Goal: Information Seeking & Learning: Learn about a topic

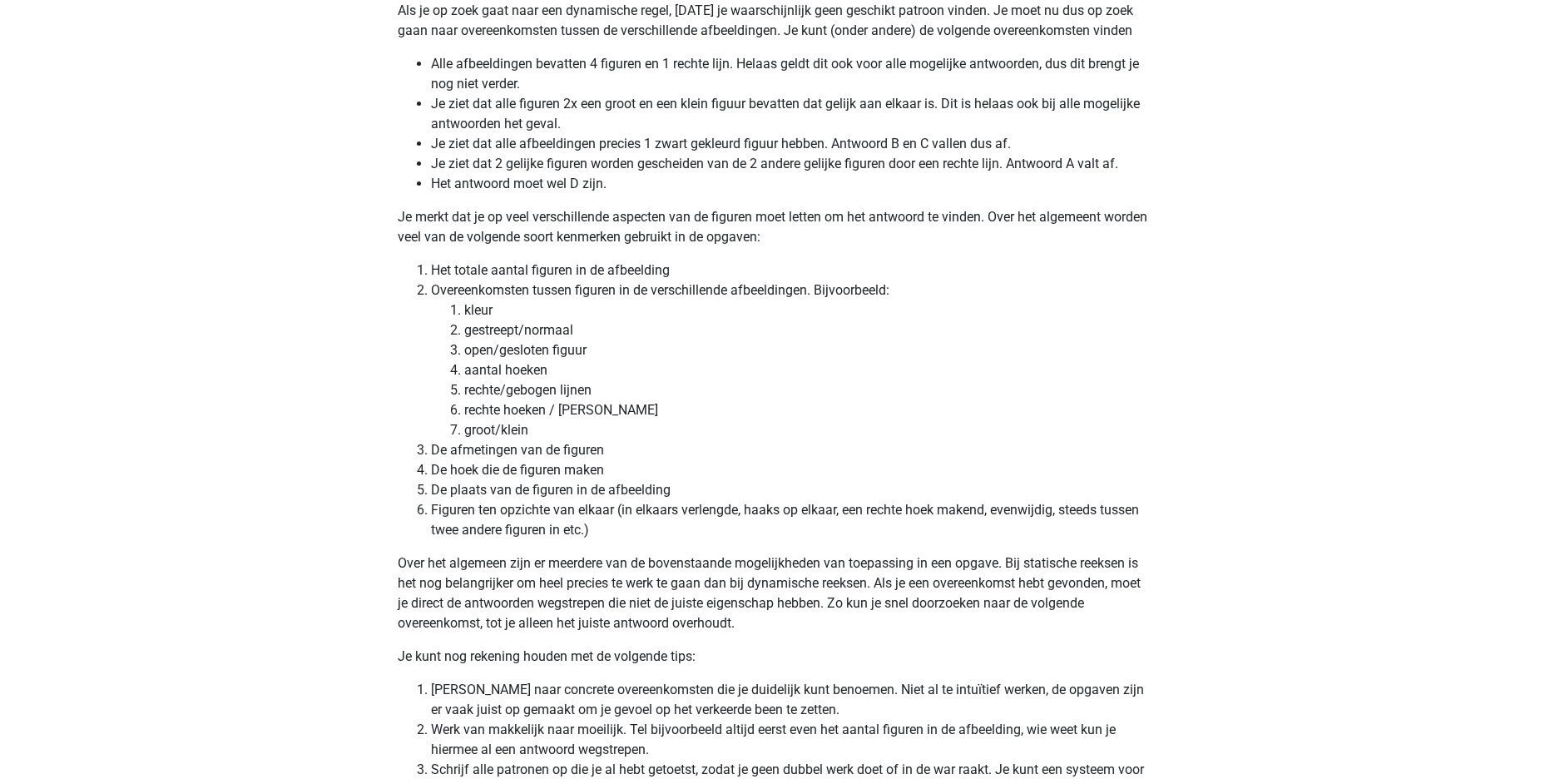
scroll to position [4410, 0]
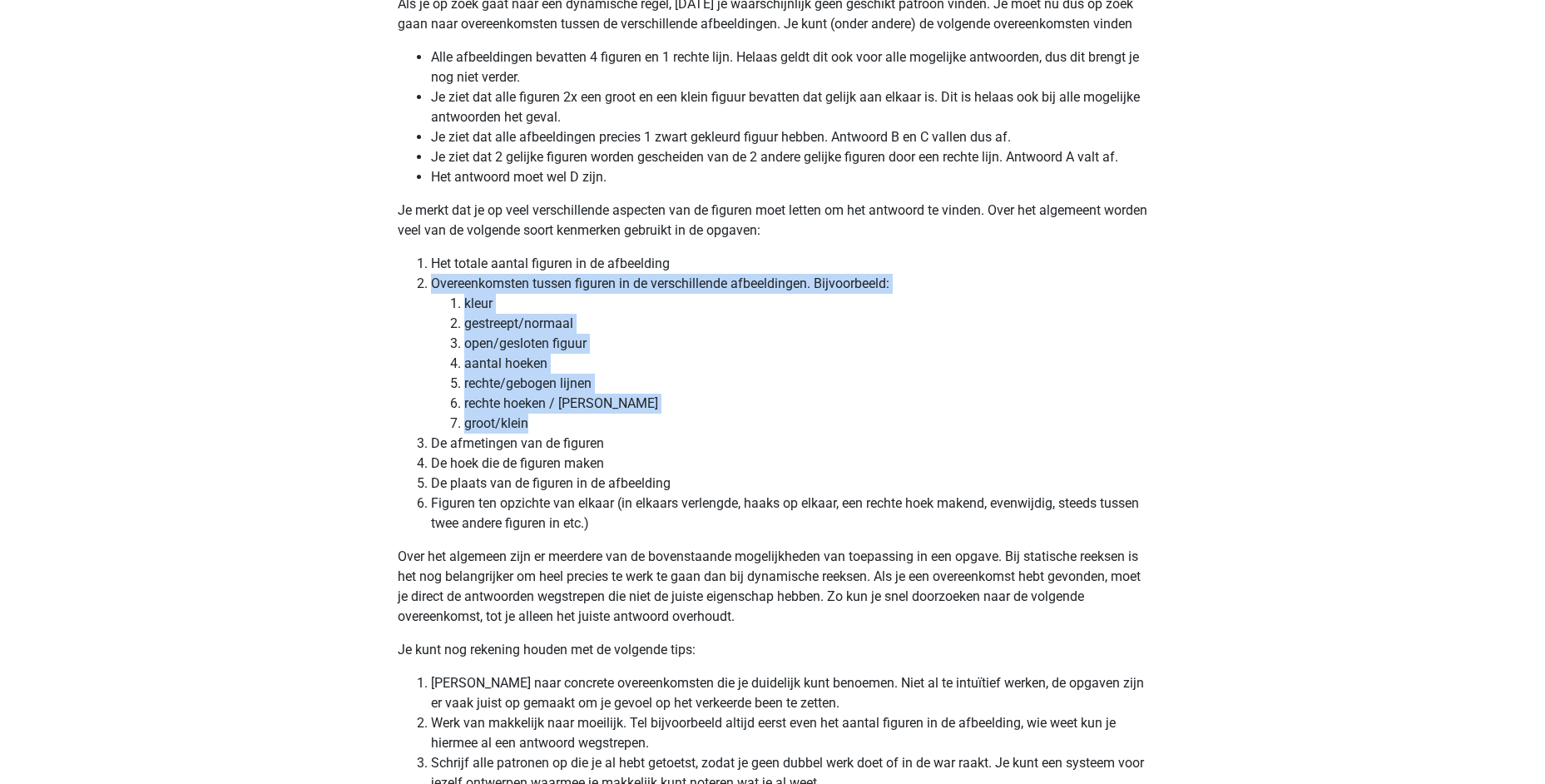
drag, startPoint x: 534, startPoint y: 424, endPoint x: 394, endPoint y: 283, distance: 198.7
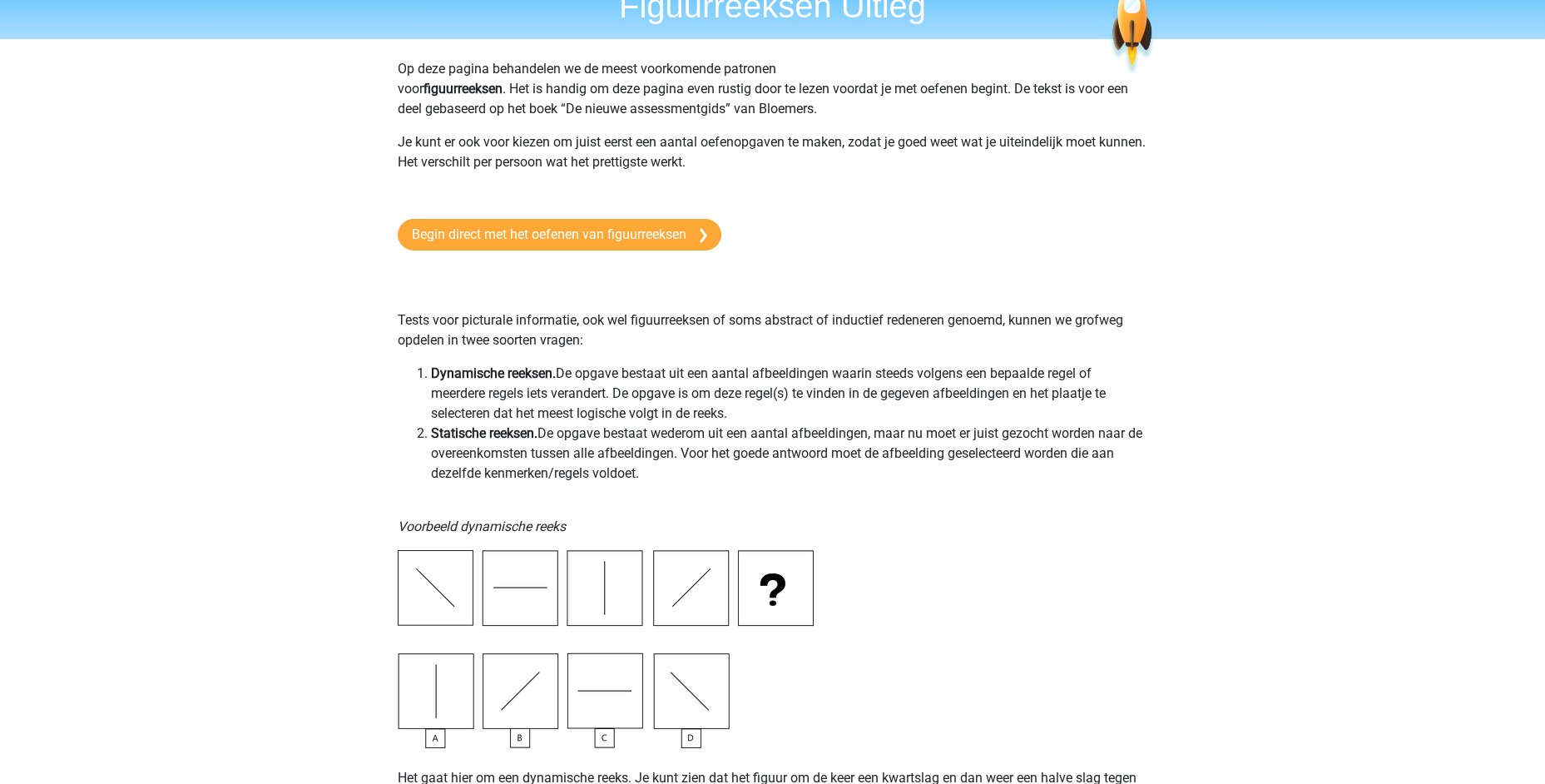
scroll to position [0, 0]
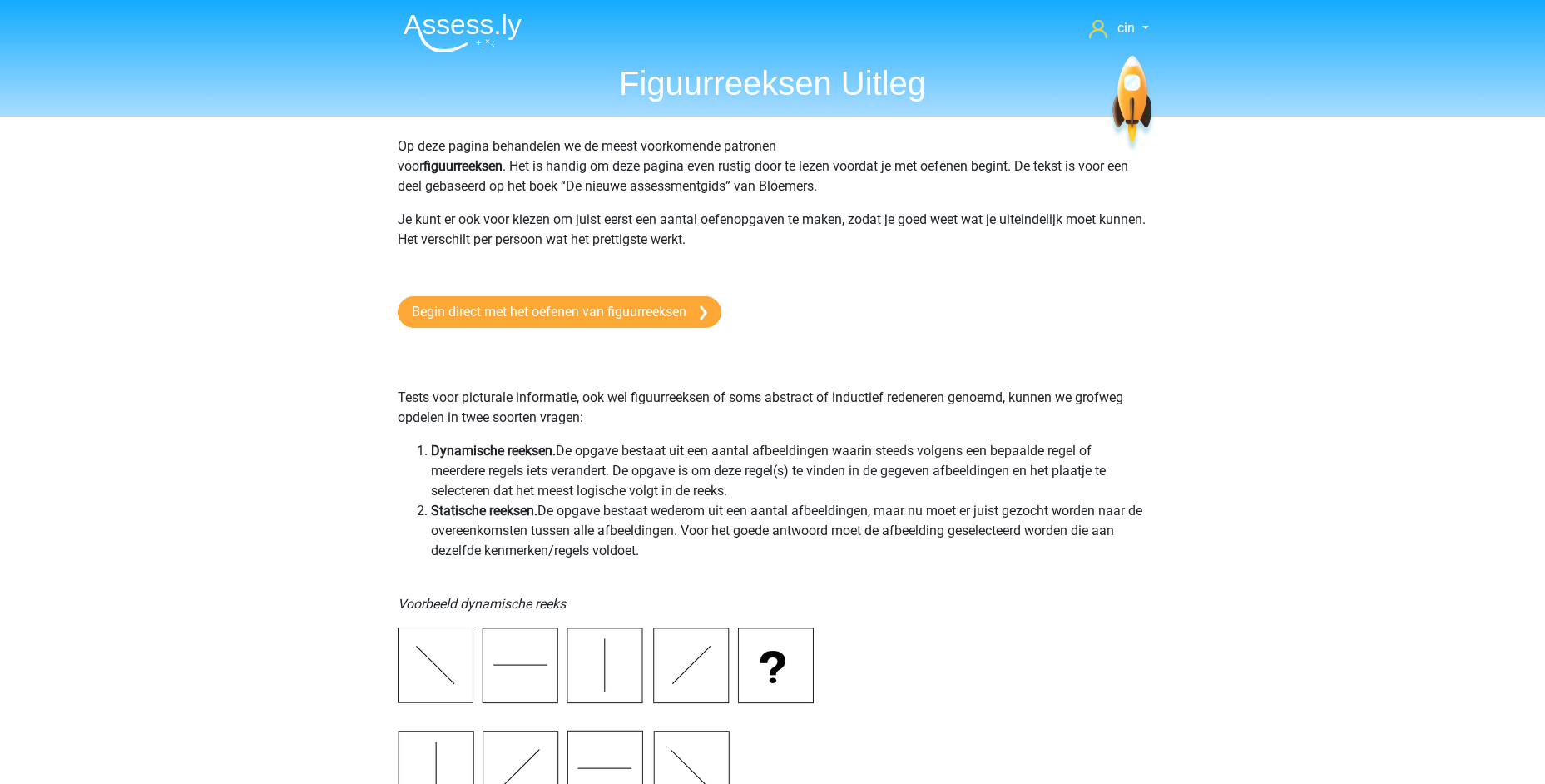
click at [451, 25] on img at bounding box center [462, 32] width 118 height 39
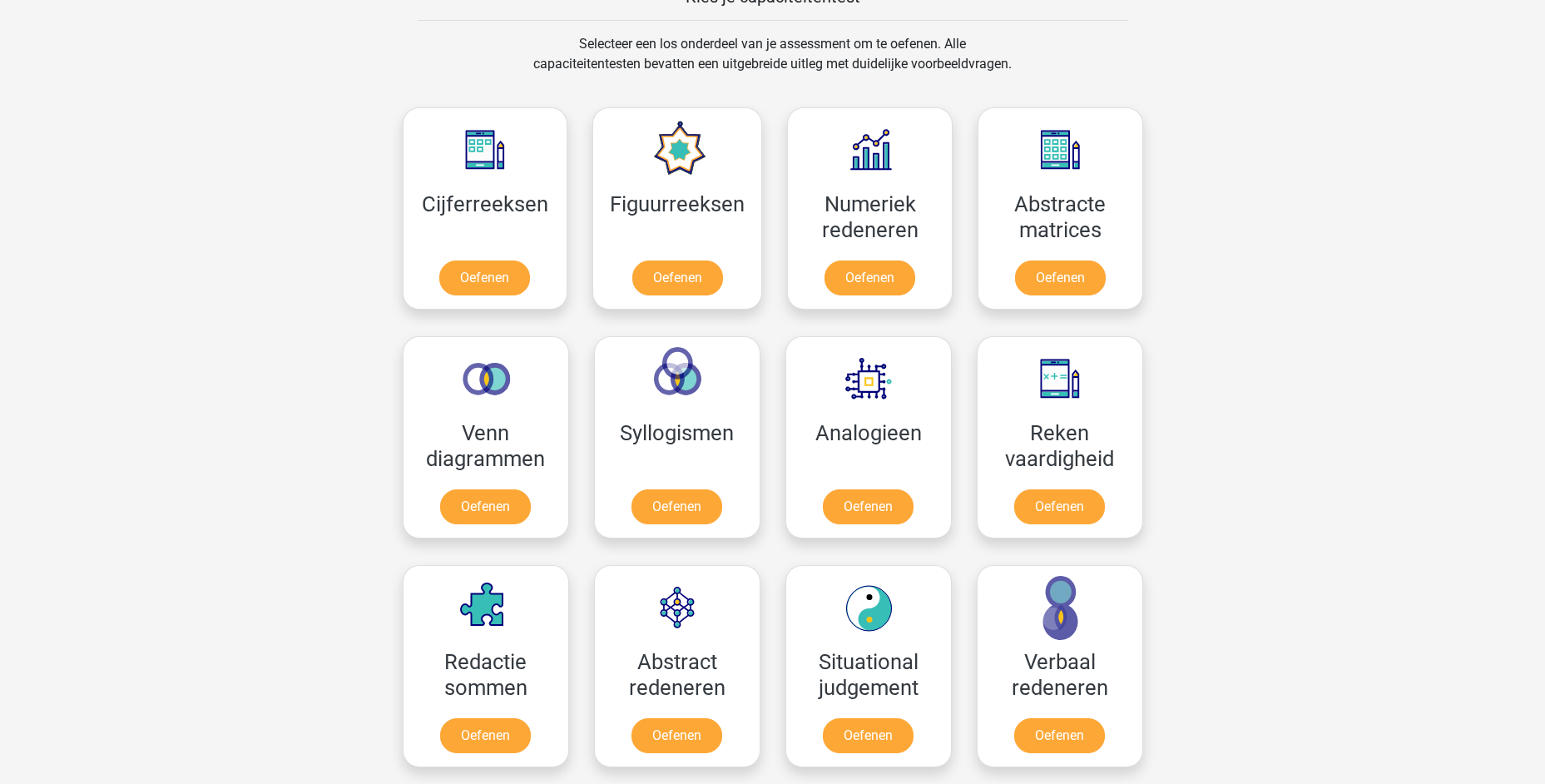
scroll to position [582, 0]
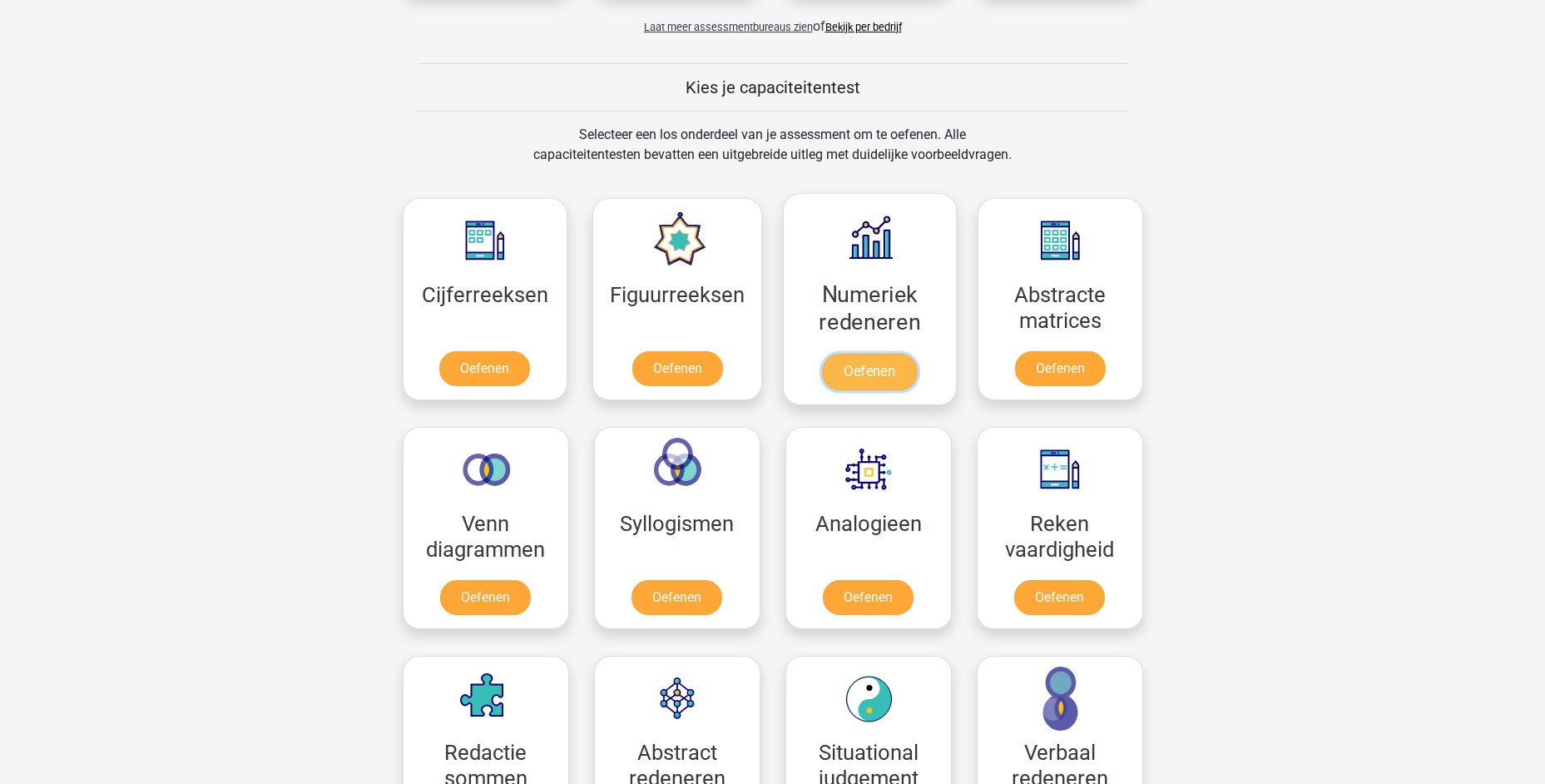
click at [860, 354] on link "Oefenen" at bounding box center [869, 372] width 95 height 37
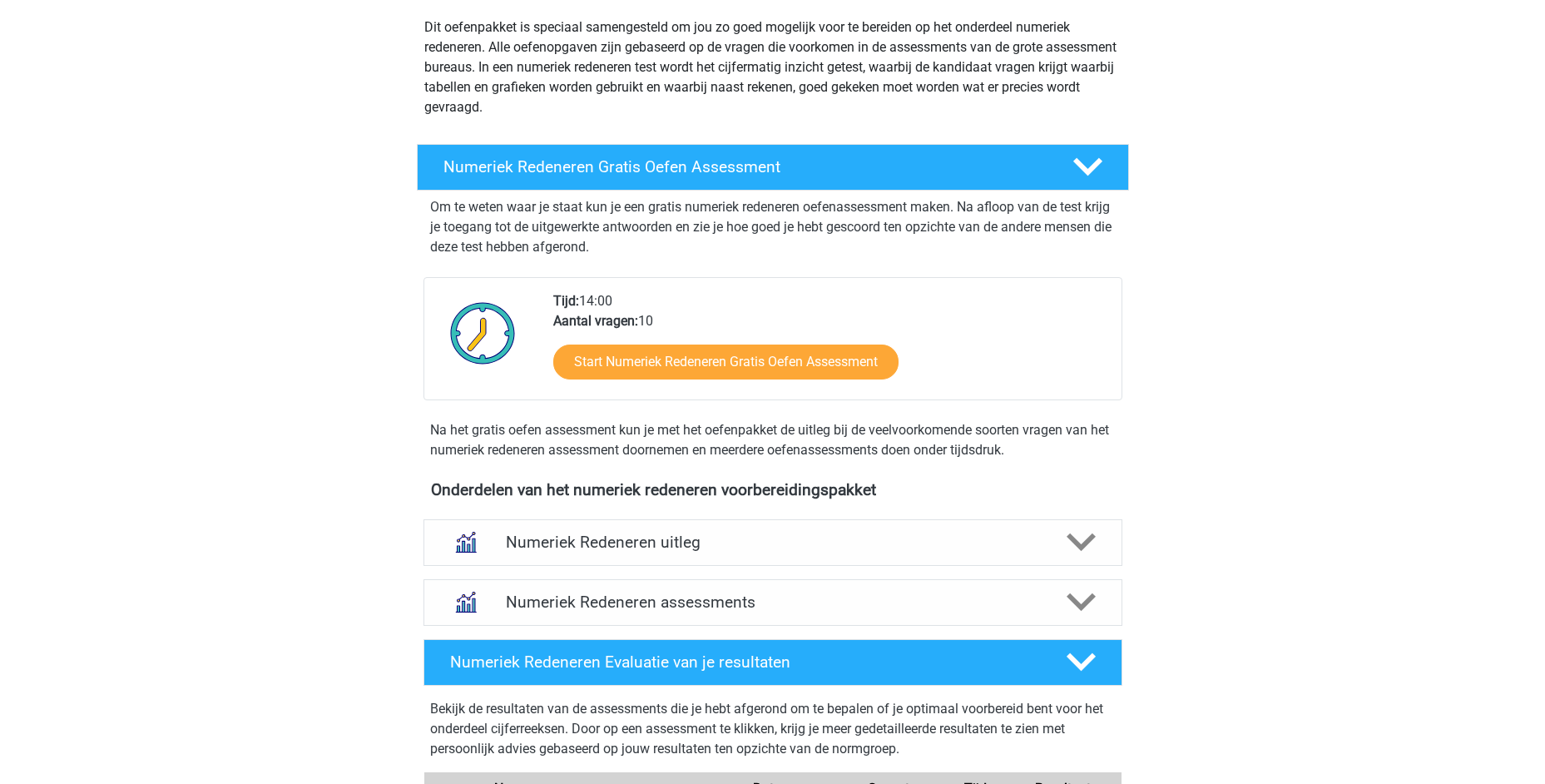
scroll to position [250, 0]
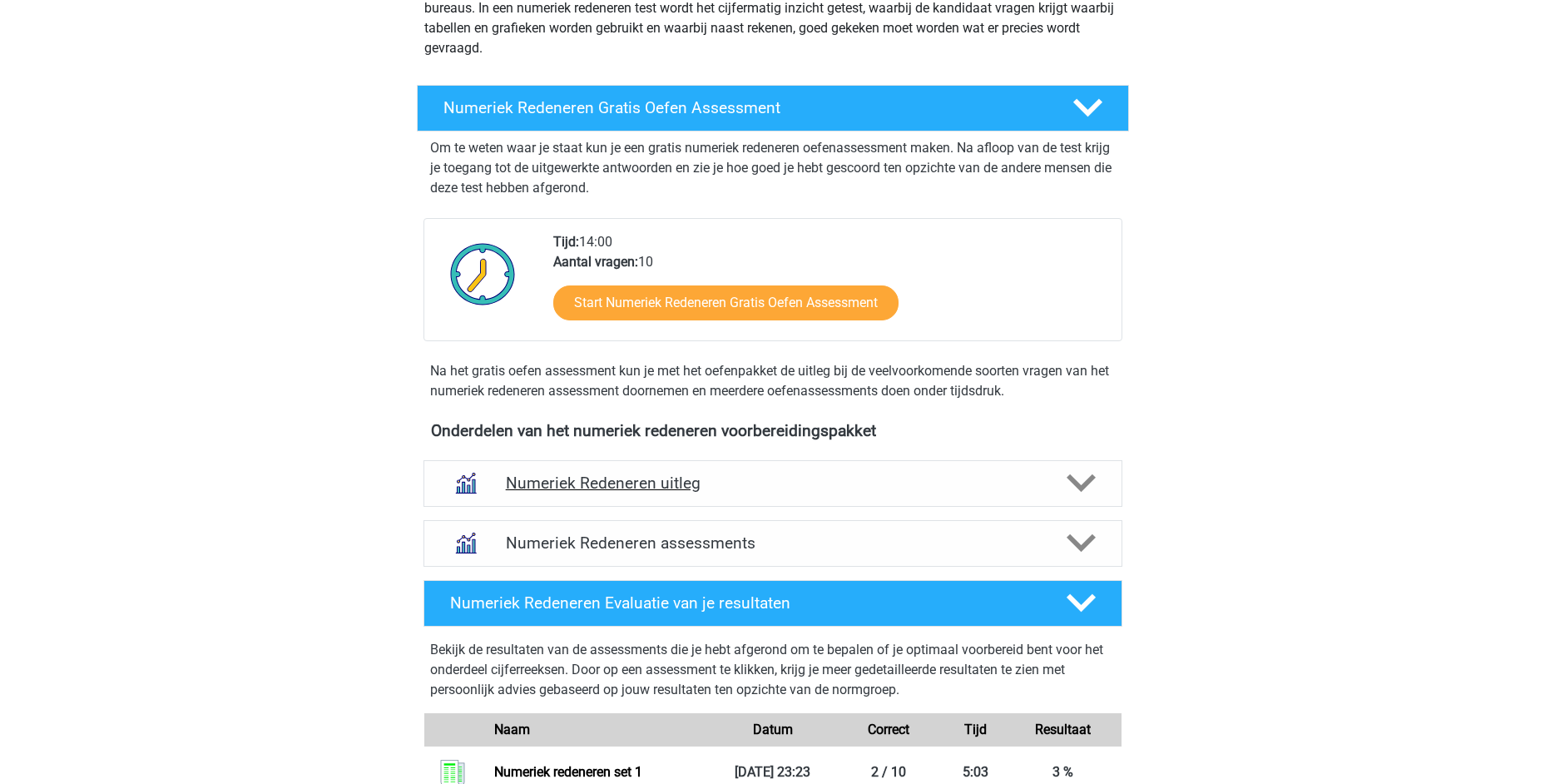
click at [657, 478] on h4 "Numeriek Redeneren uitleg" at bounding box center [773, 483] width 534 height 19
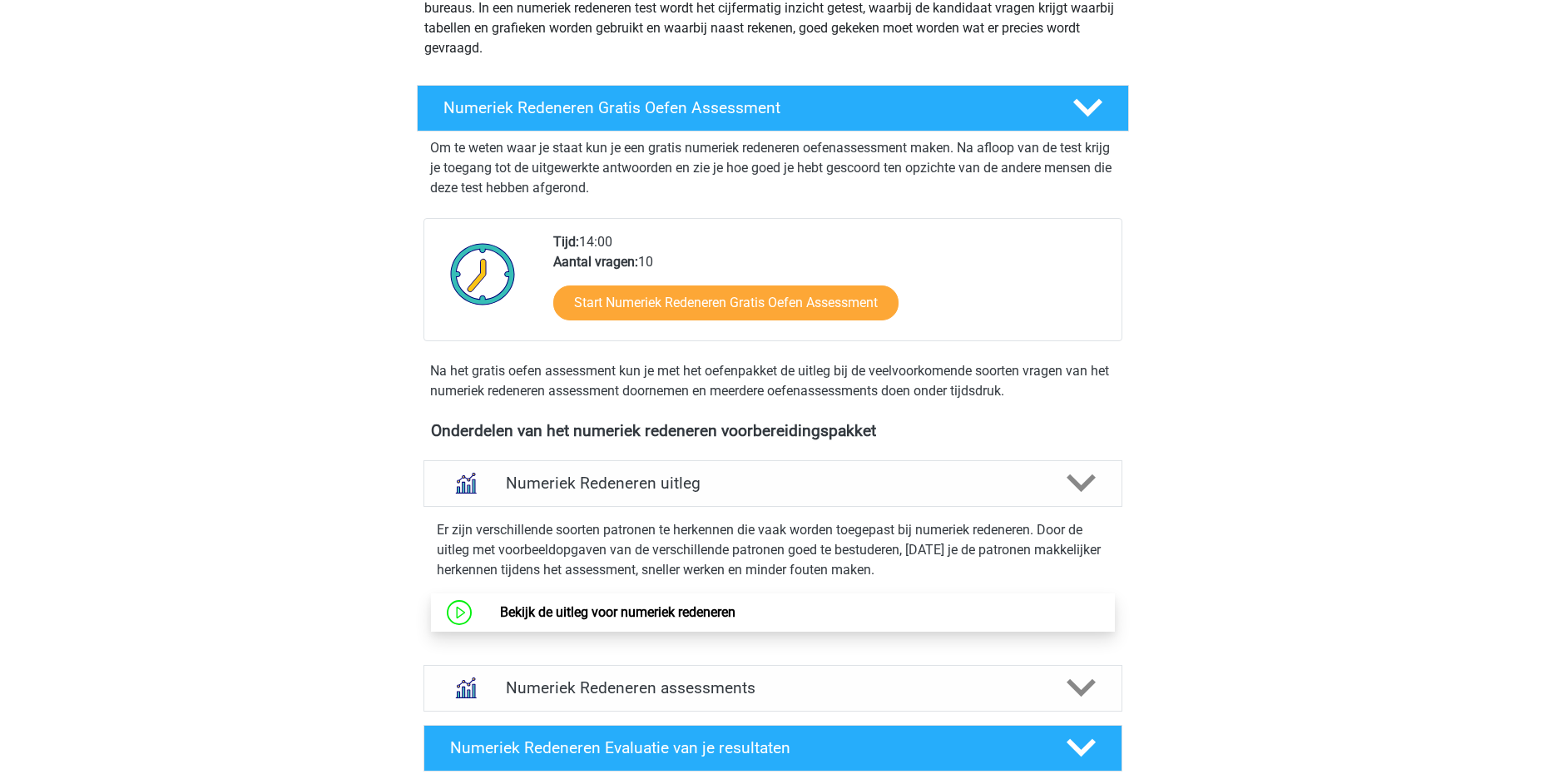
click at [686, 608] on link "Bekijk de uitleg voor numeriek redeneren" at bounding box center [618, 612] width 236 height 16
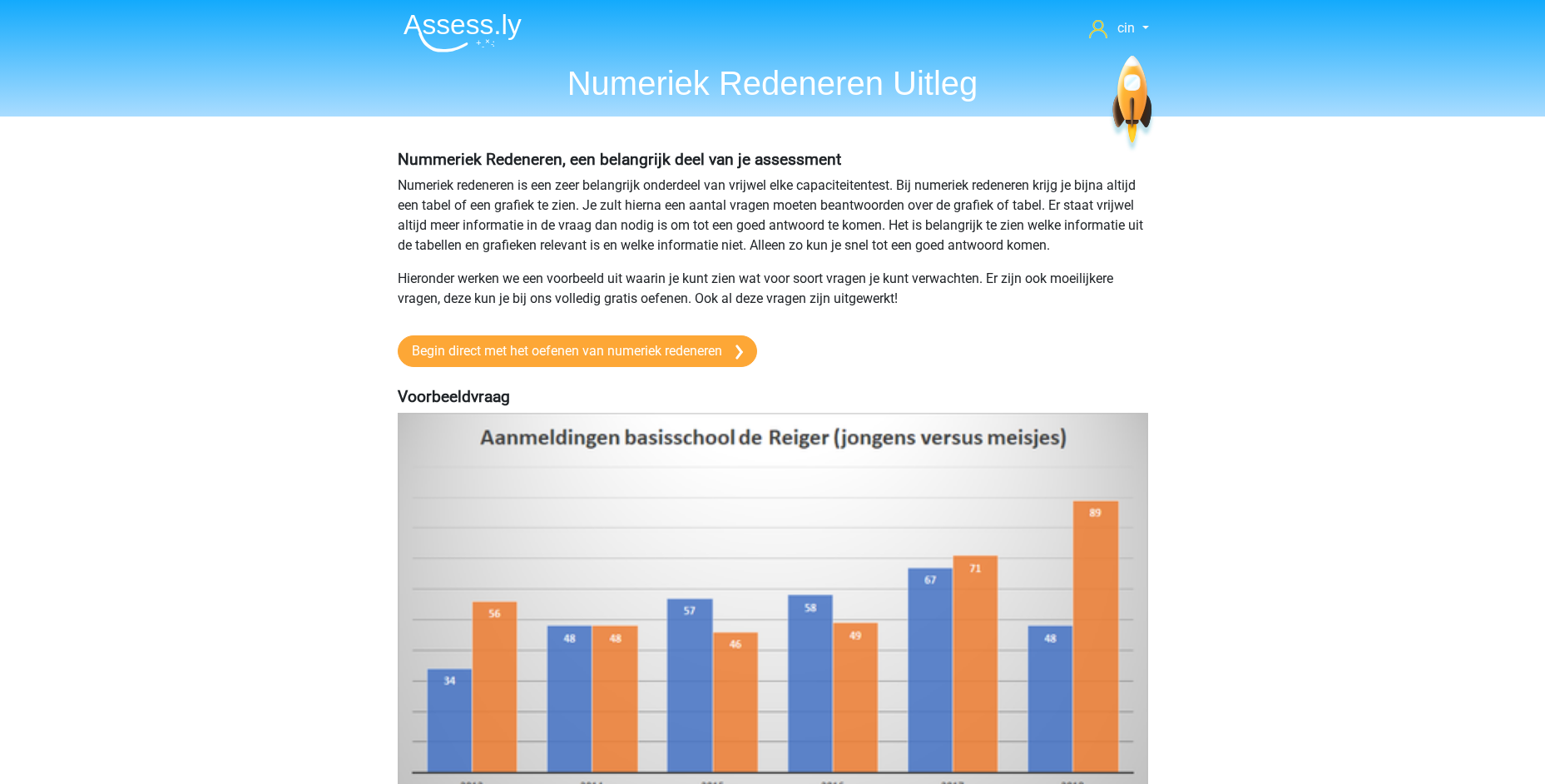
click at [425, 36] on img at bounding box center [462, 32] width 118 height 39
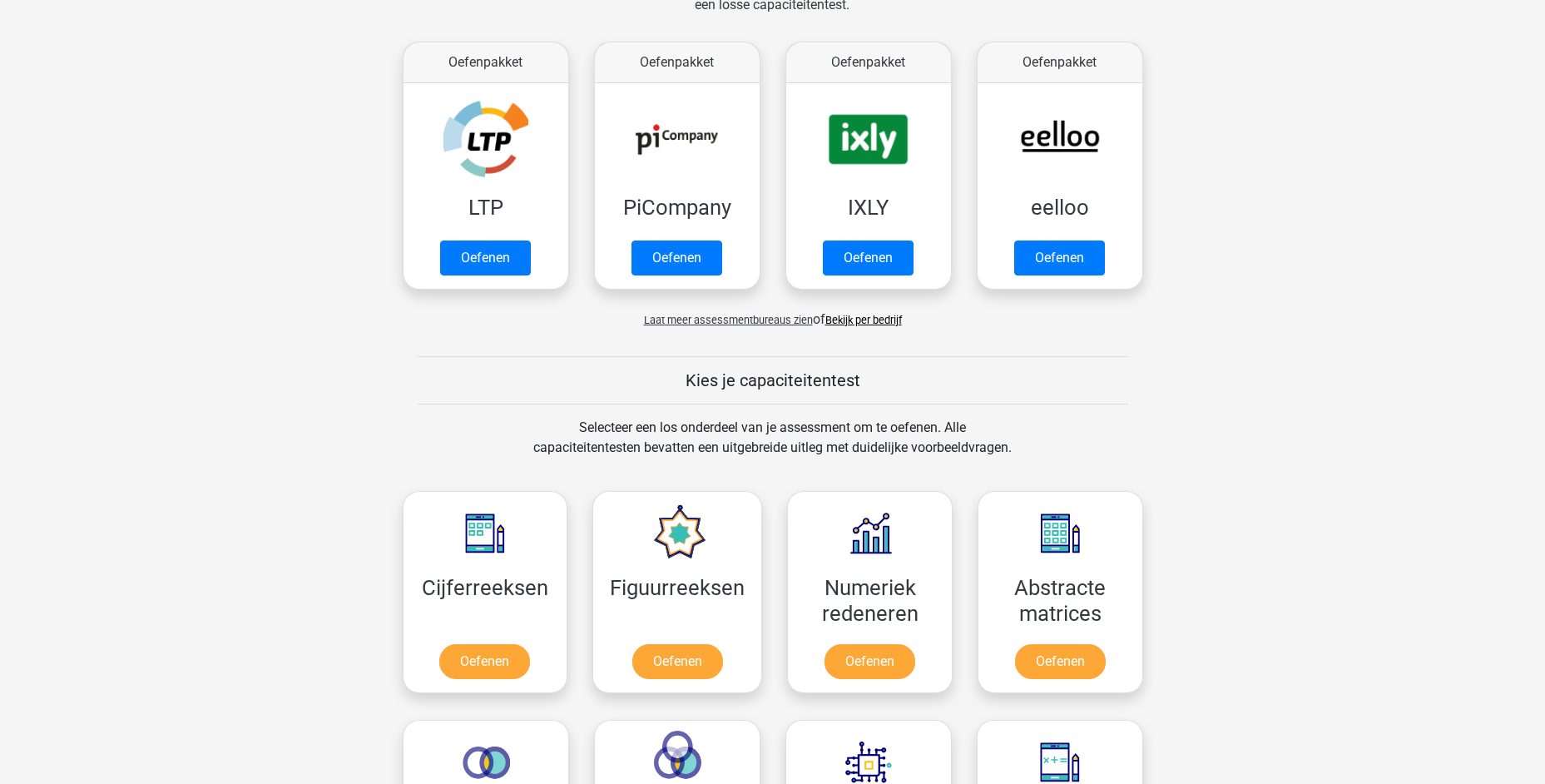
scroll to position [499, 0]
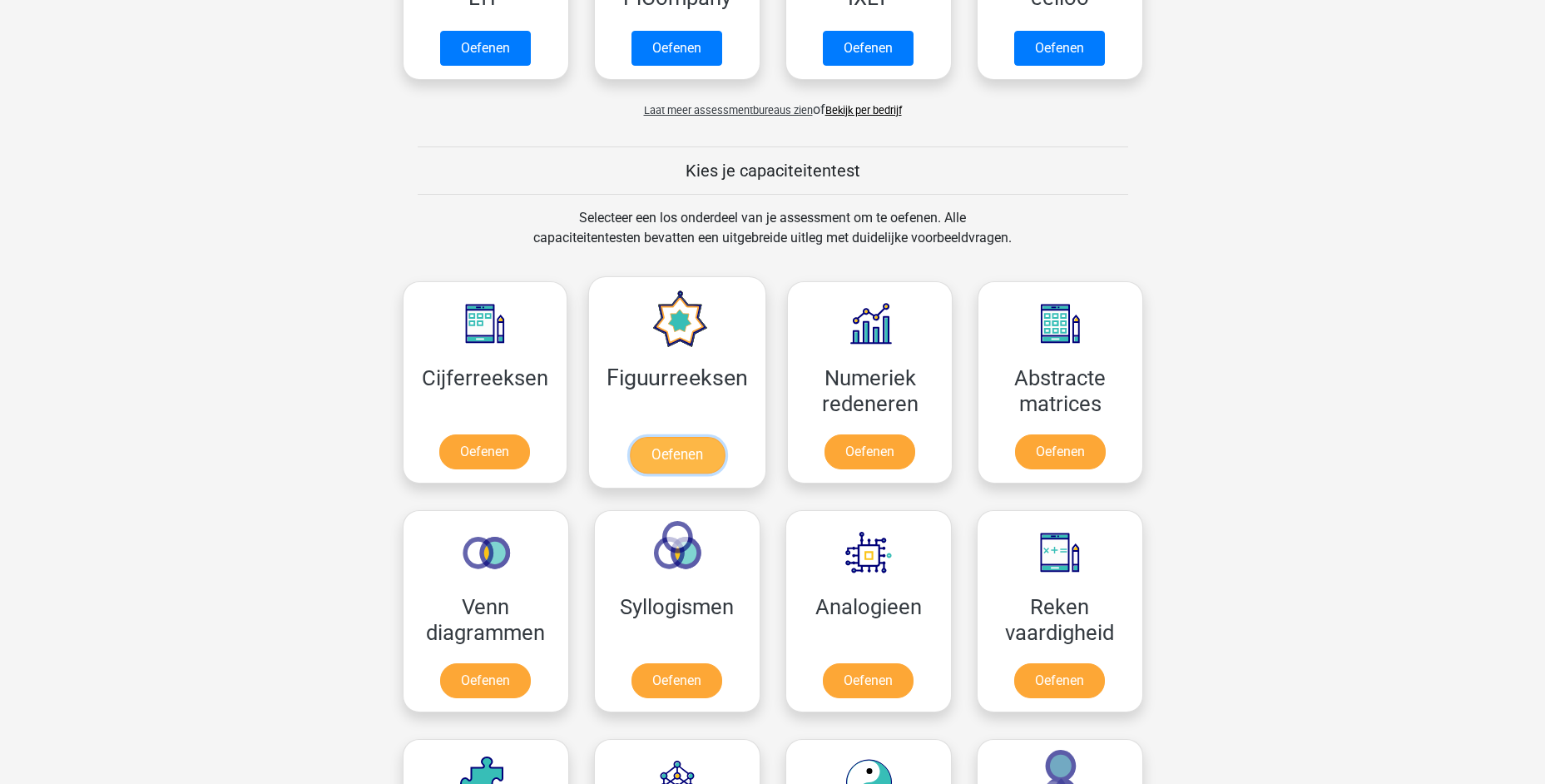
click at [725, 437] on link "Oefenen" at bounding box center [677, 455] width 95 height 37
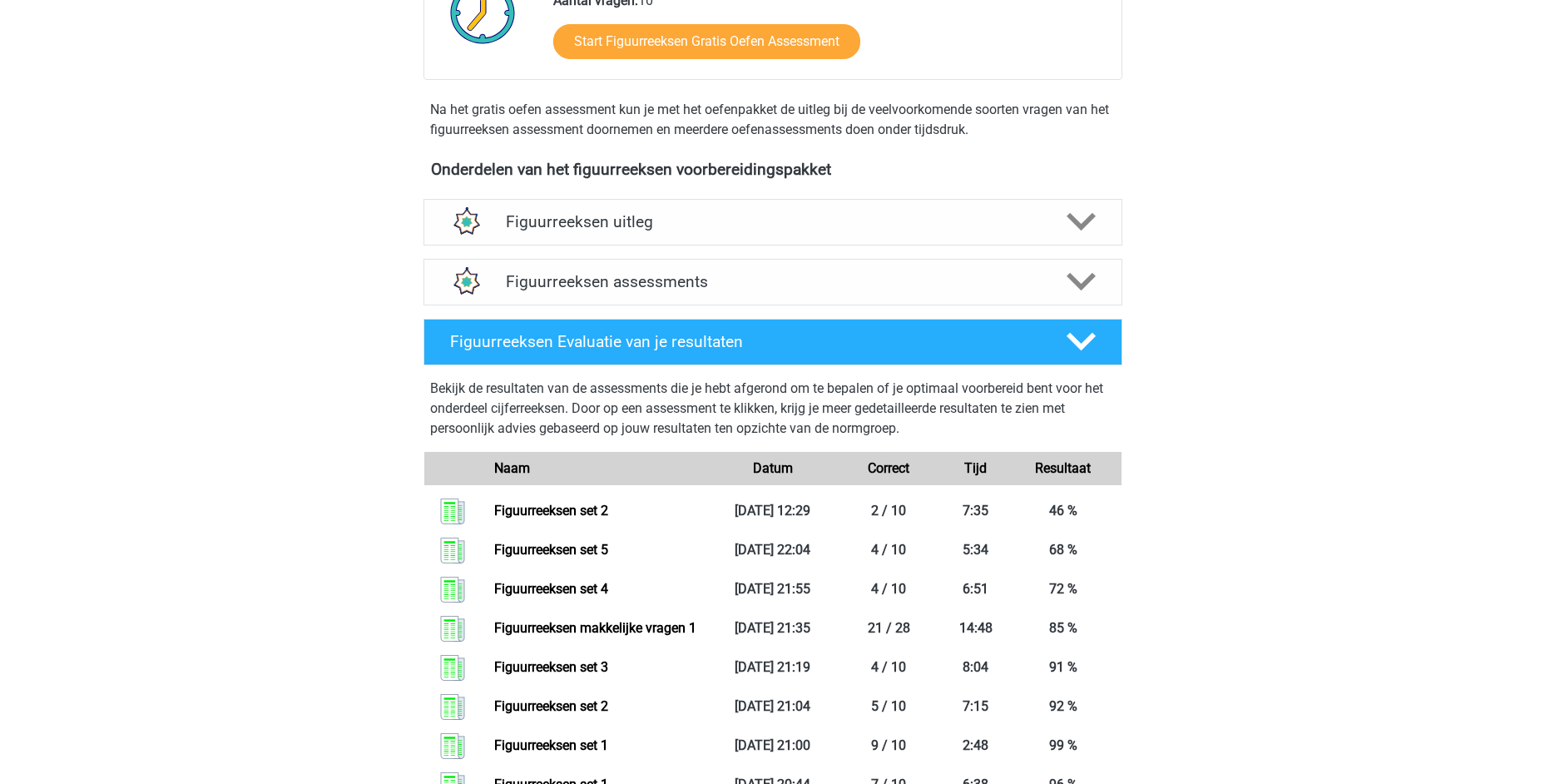
scroll to position [499, 0]
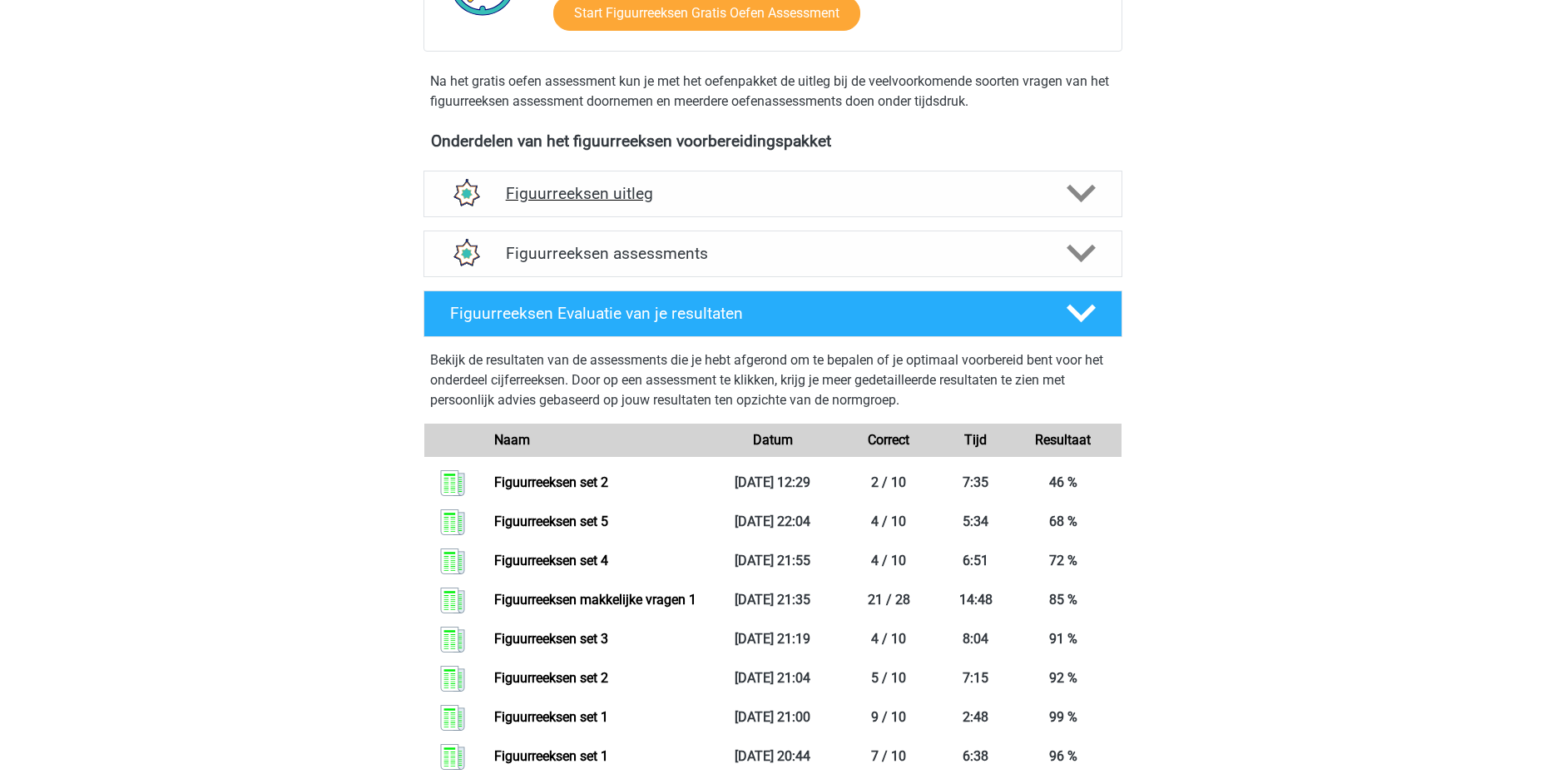
click at [559, 195] on h4 "Figuurreeksen uitleg" at bounding box center [773, 193] width 534 height 19
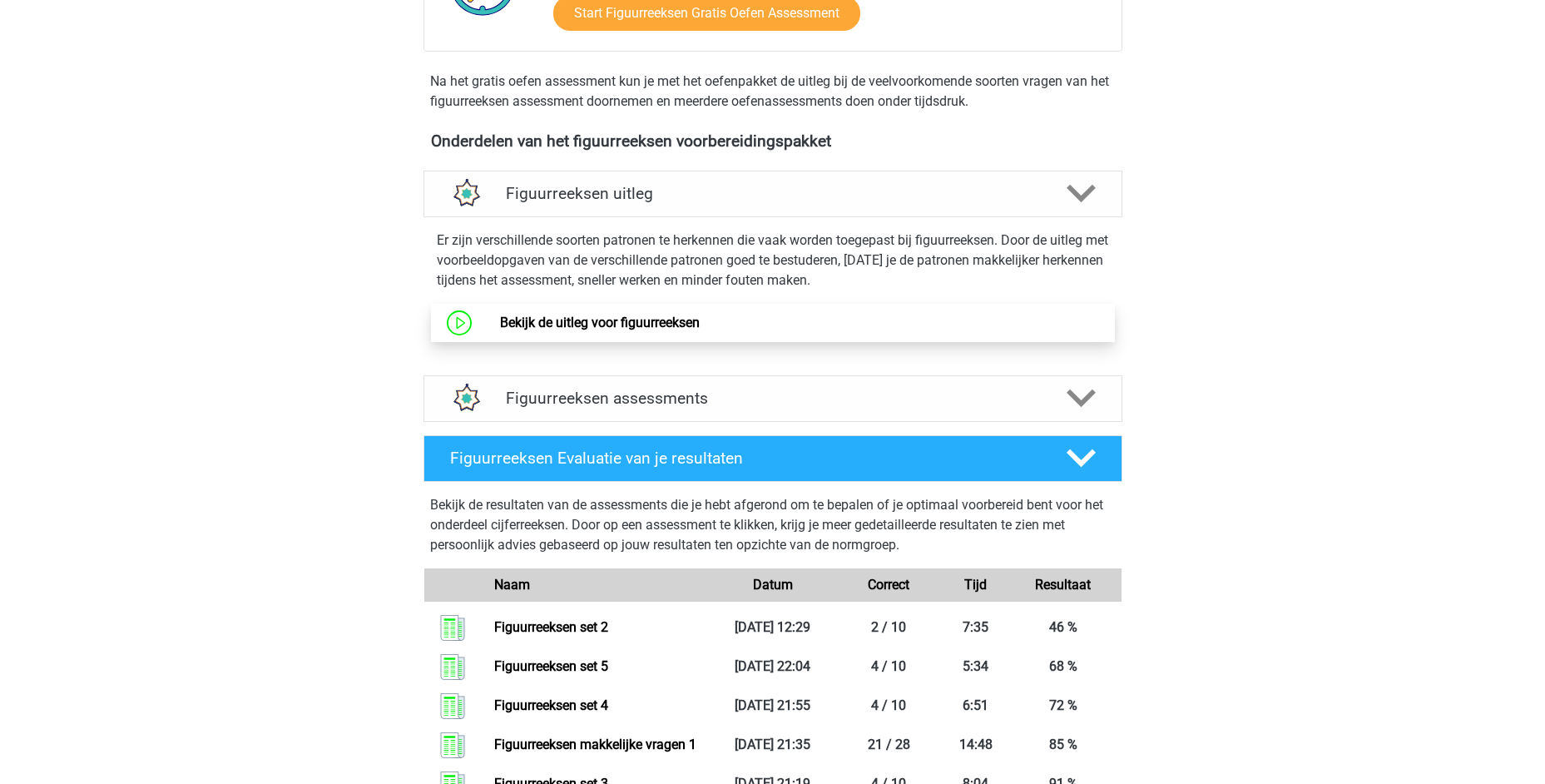
click at [614, 321] on link "Bekijk de uitleg voor figuurreeksen" at bounding box center [600, 322] width 200 height 16
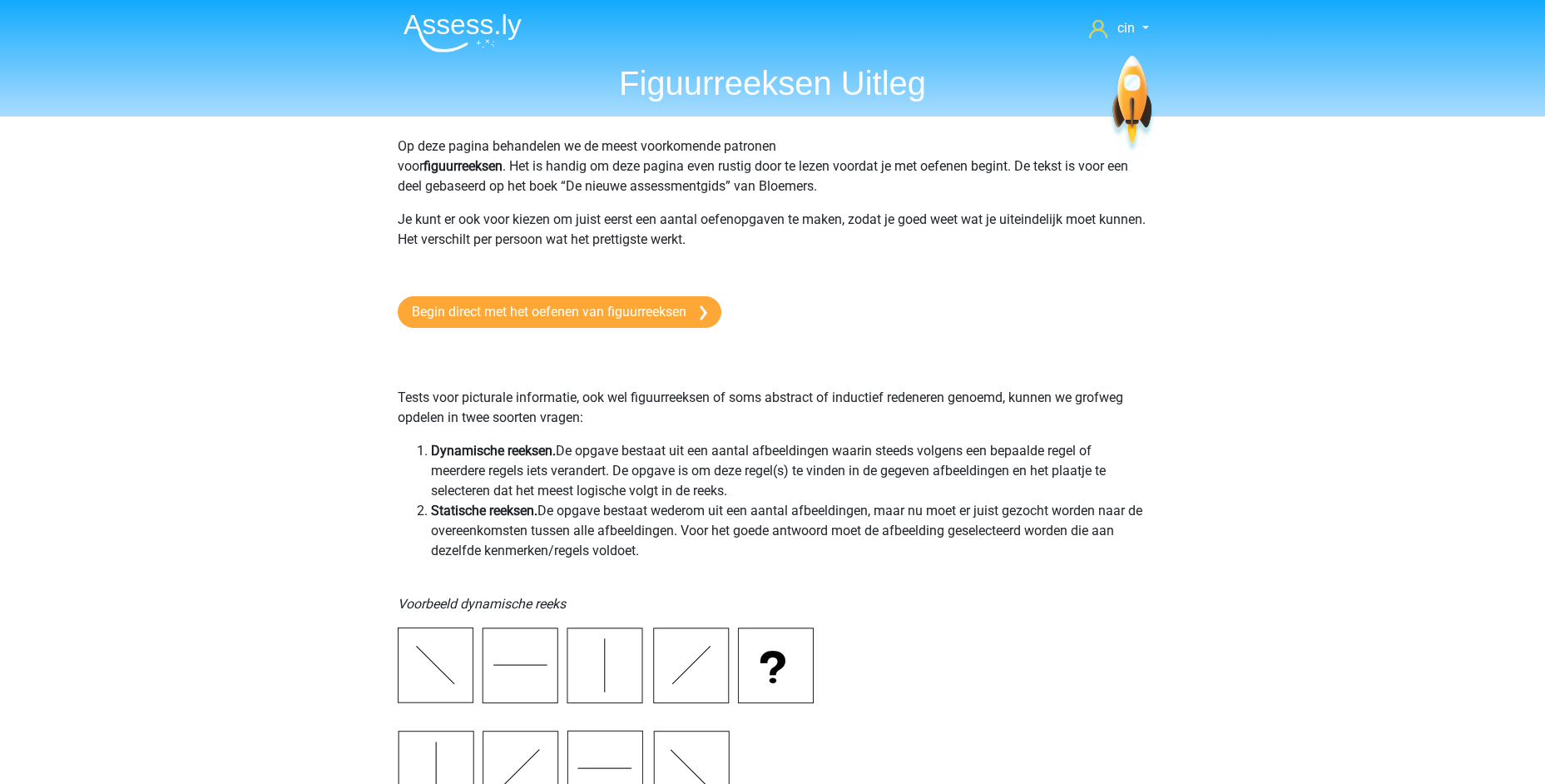
click at [476, 20] on img at bounding box center [462, 32] width 118 height 39
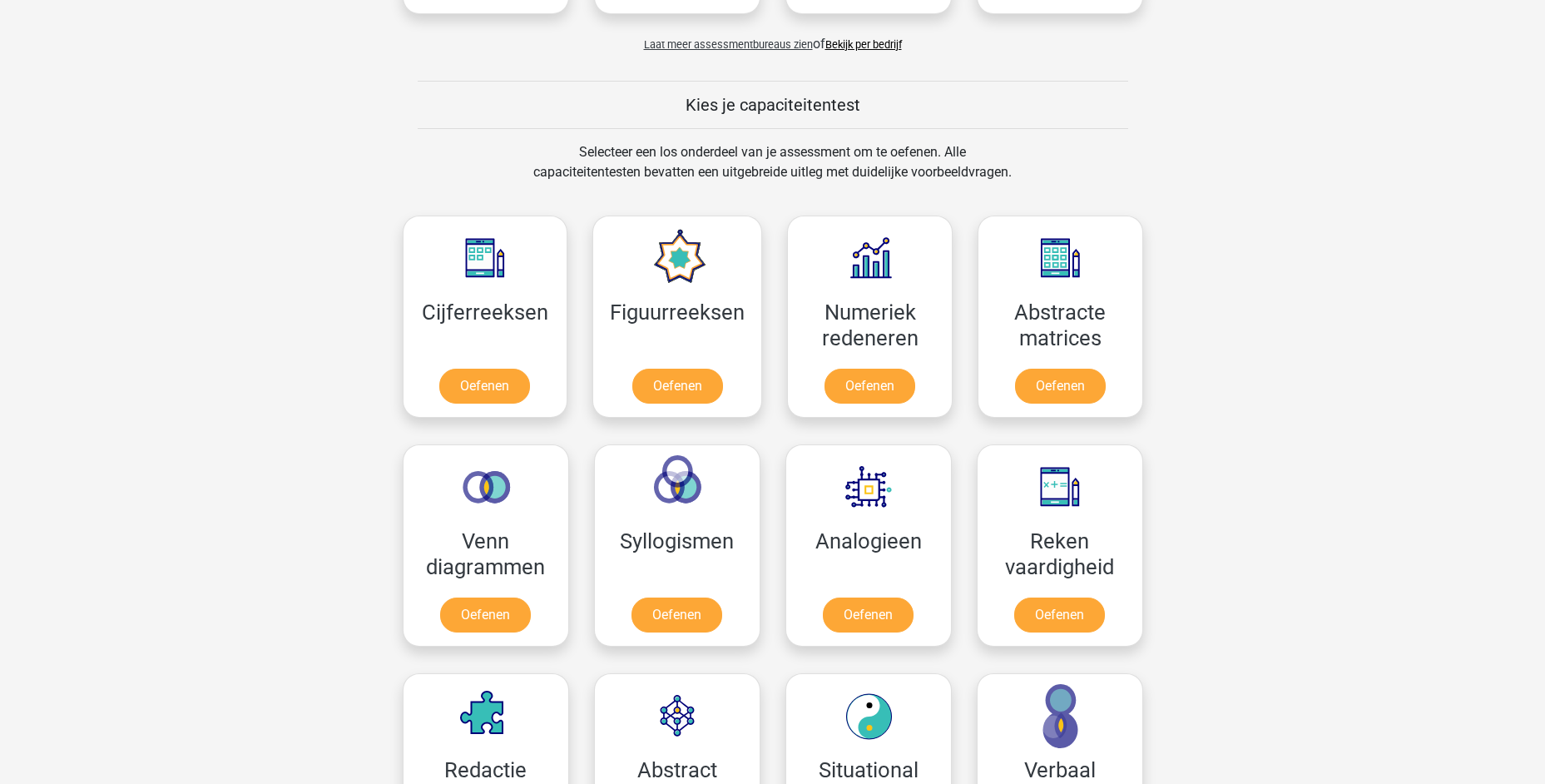
scroll to position [582, 0]
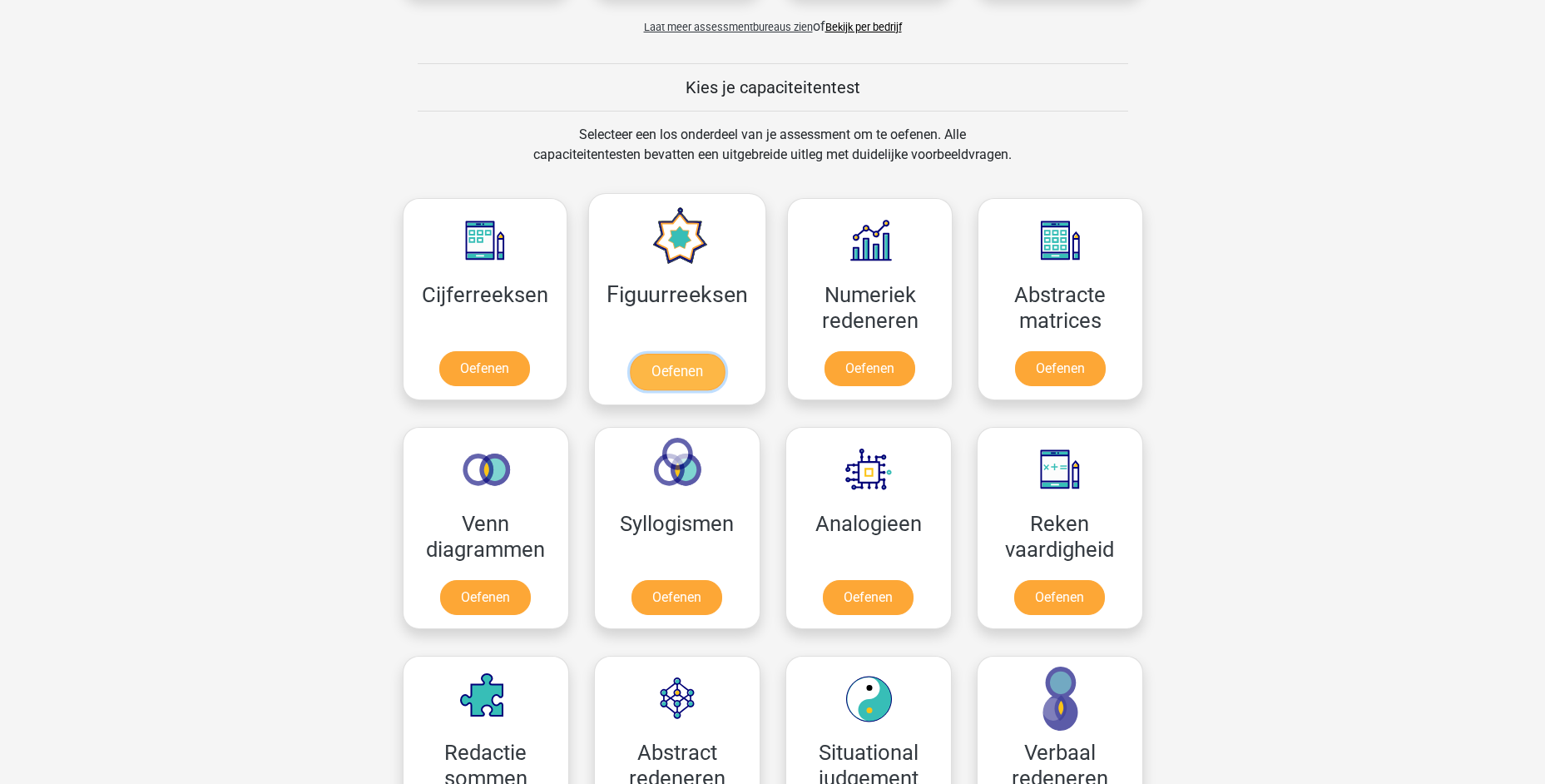
click at [683, 354] on link "Oefenen" at bounding box center [677, 372] width 95 height 37
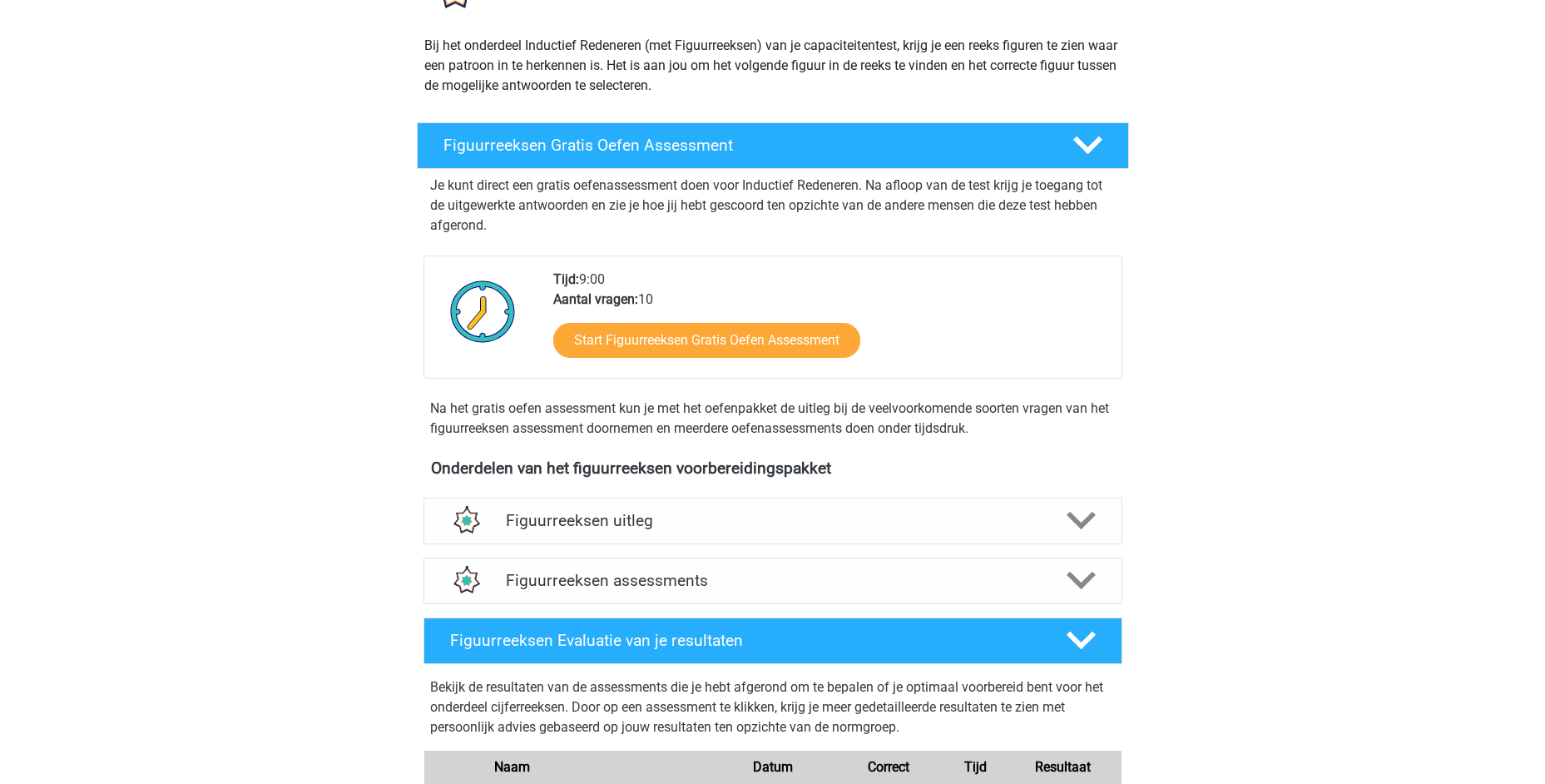
scroll to position [666, 0]
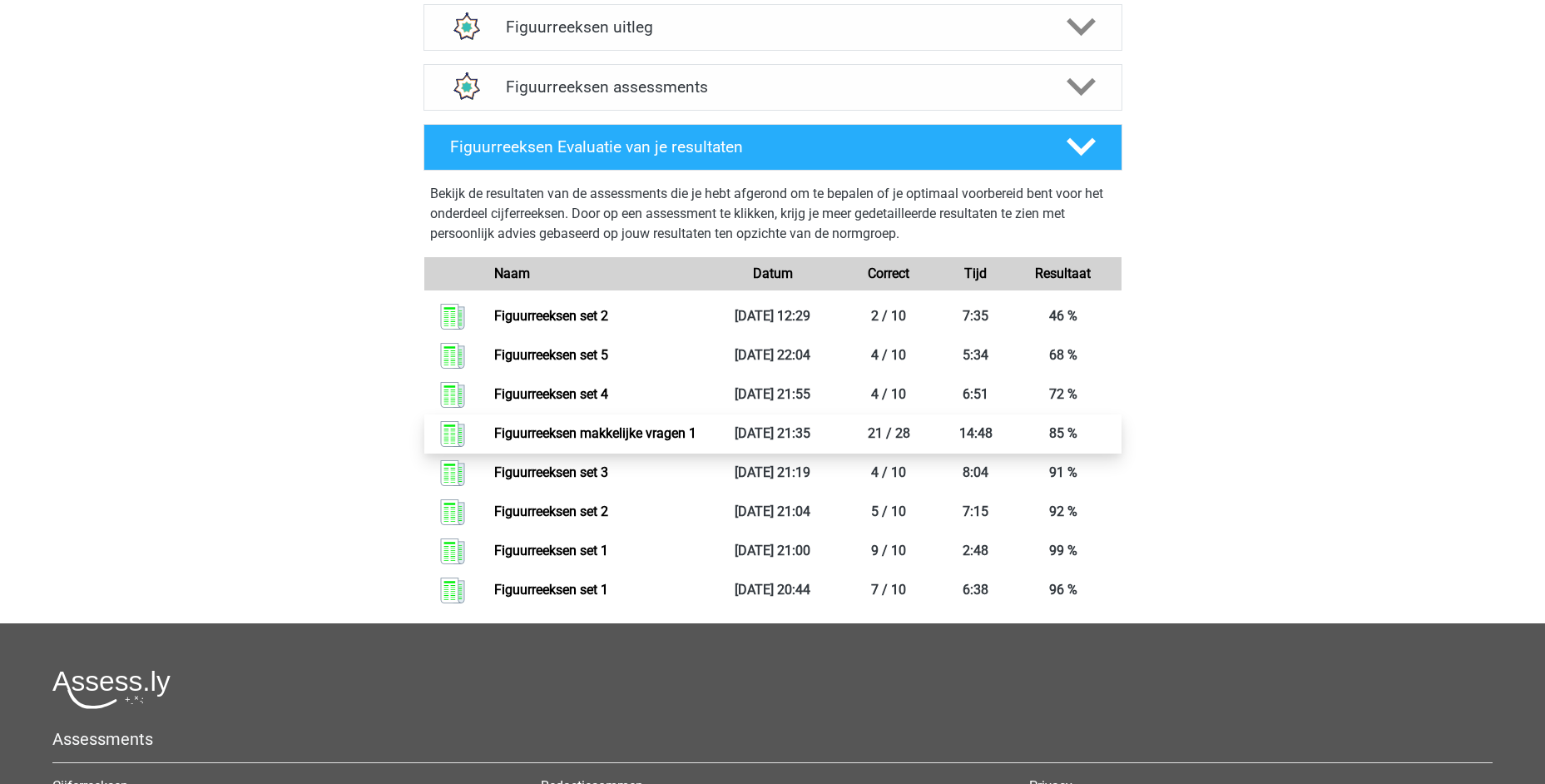
click at [553, 426] on link "Figuurreeksen makkelijke vragen 1" at bounding box center [594, 433] width 202 height 16
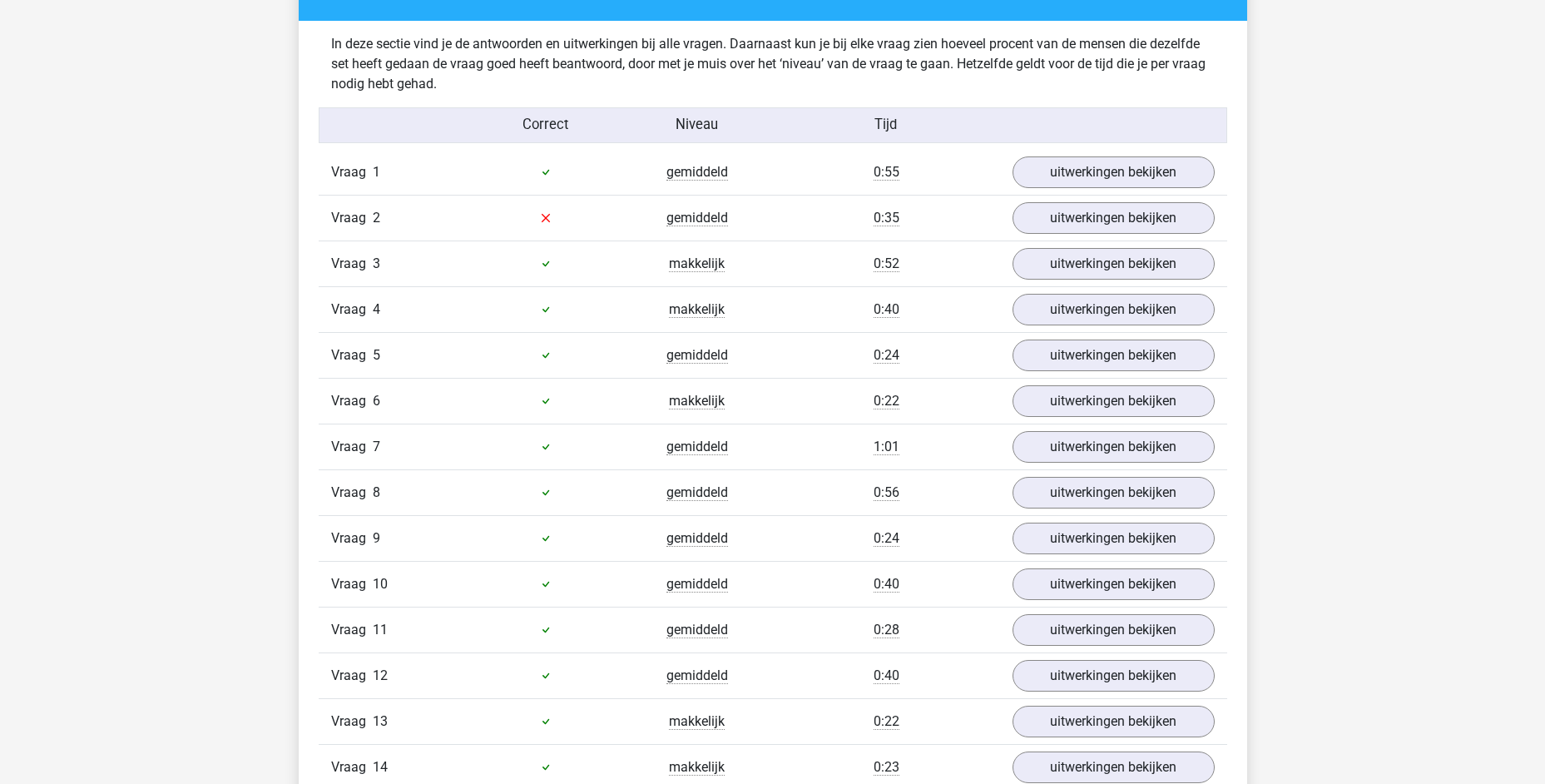
scroll to position [1082, 0]
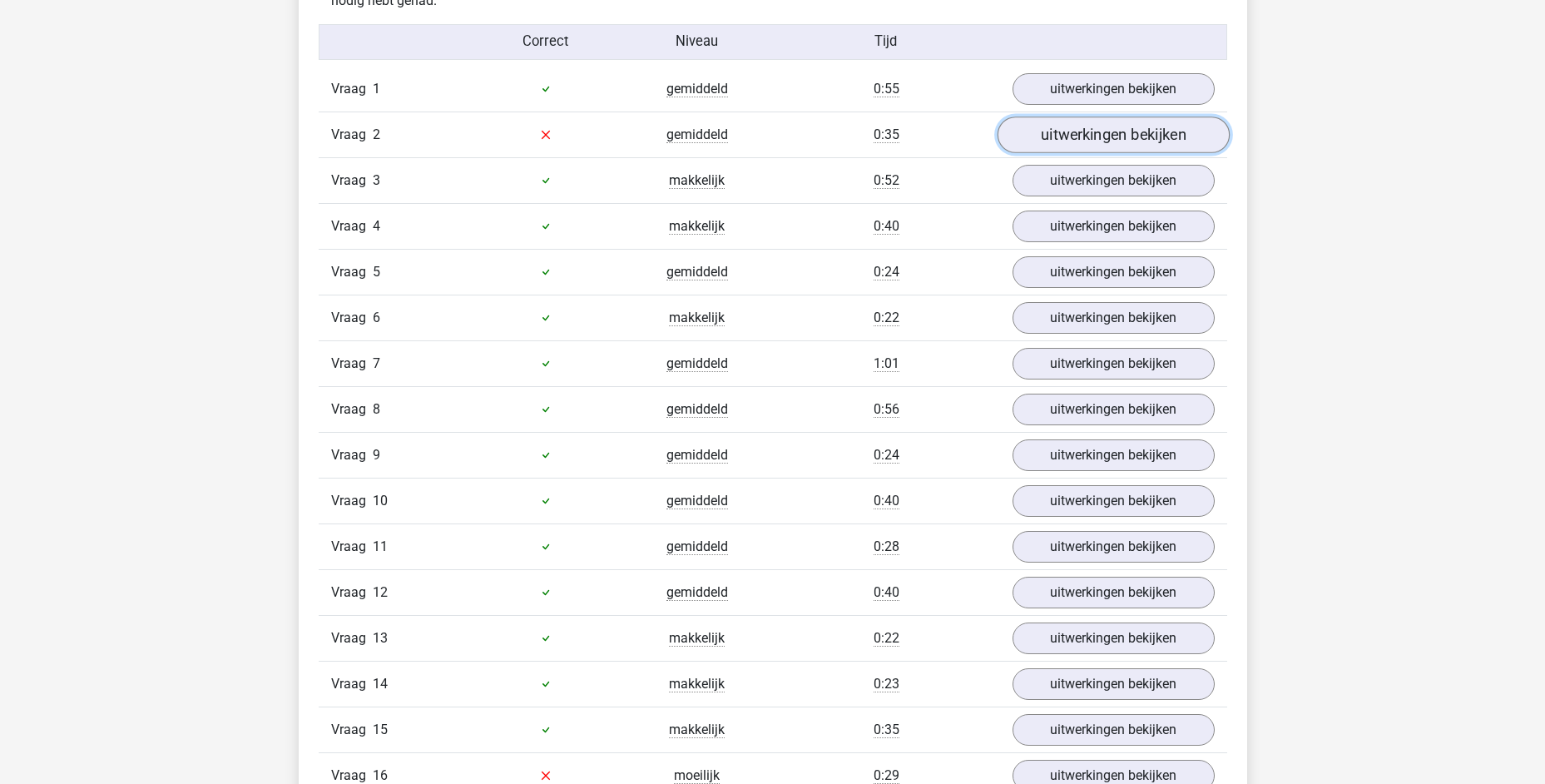
click at [1018, 137] on link "uitwerkingen bekijken" at bounding box center [1113, 135] width 232 height 37
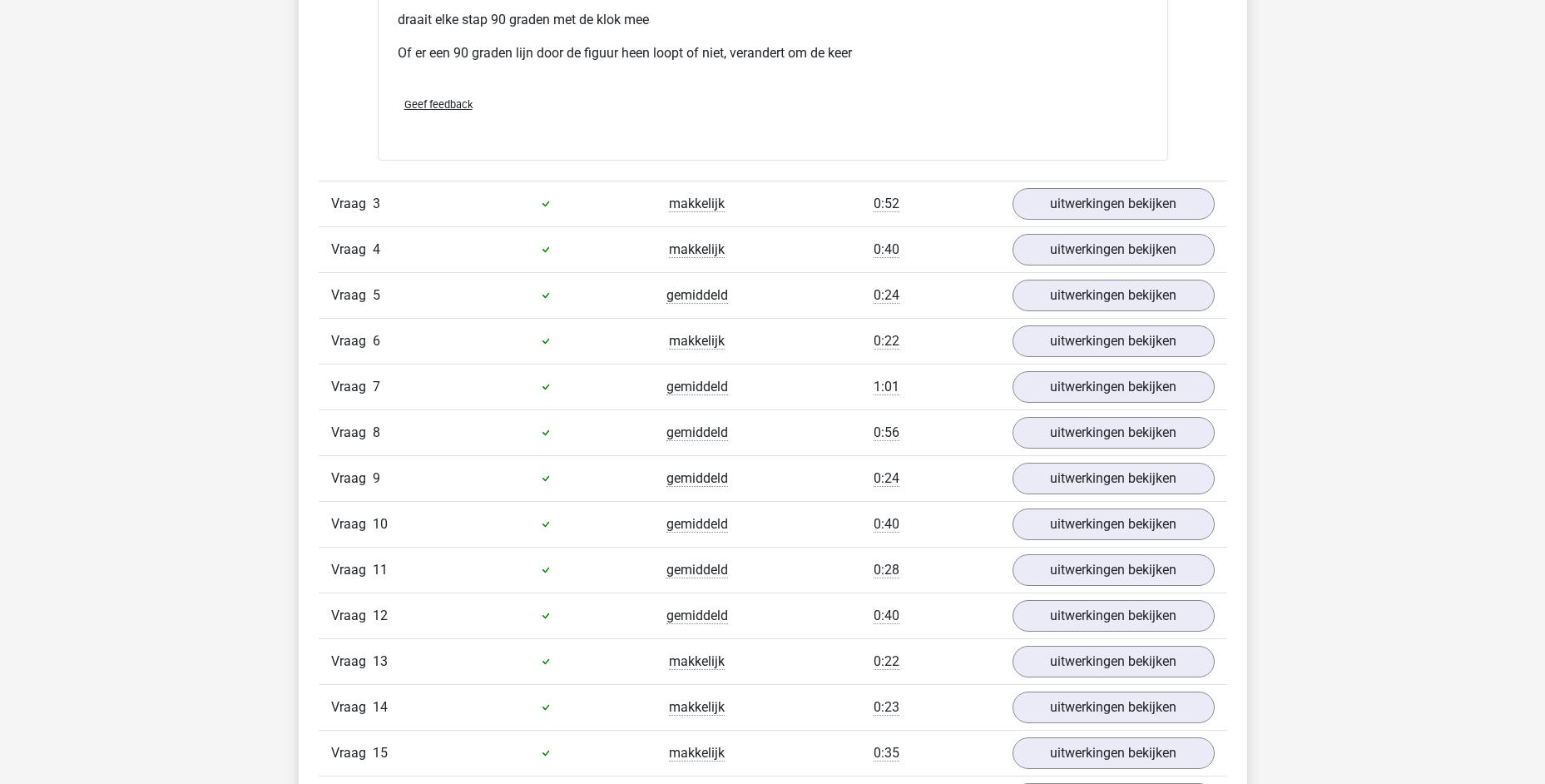
scroll to position [2580, 0]
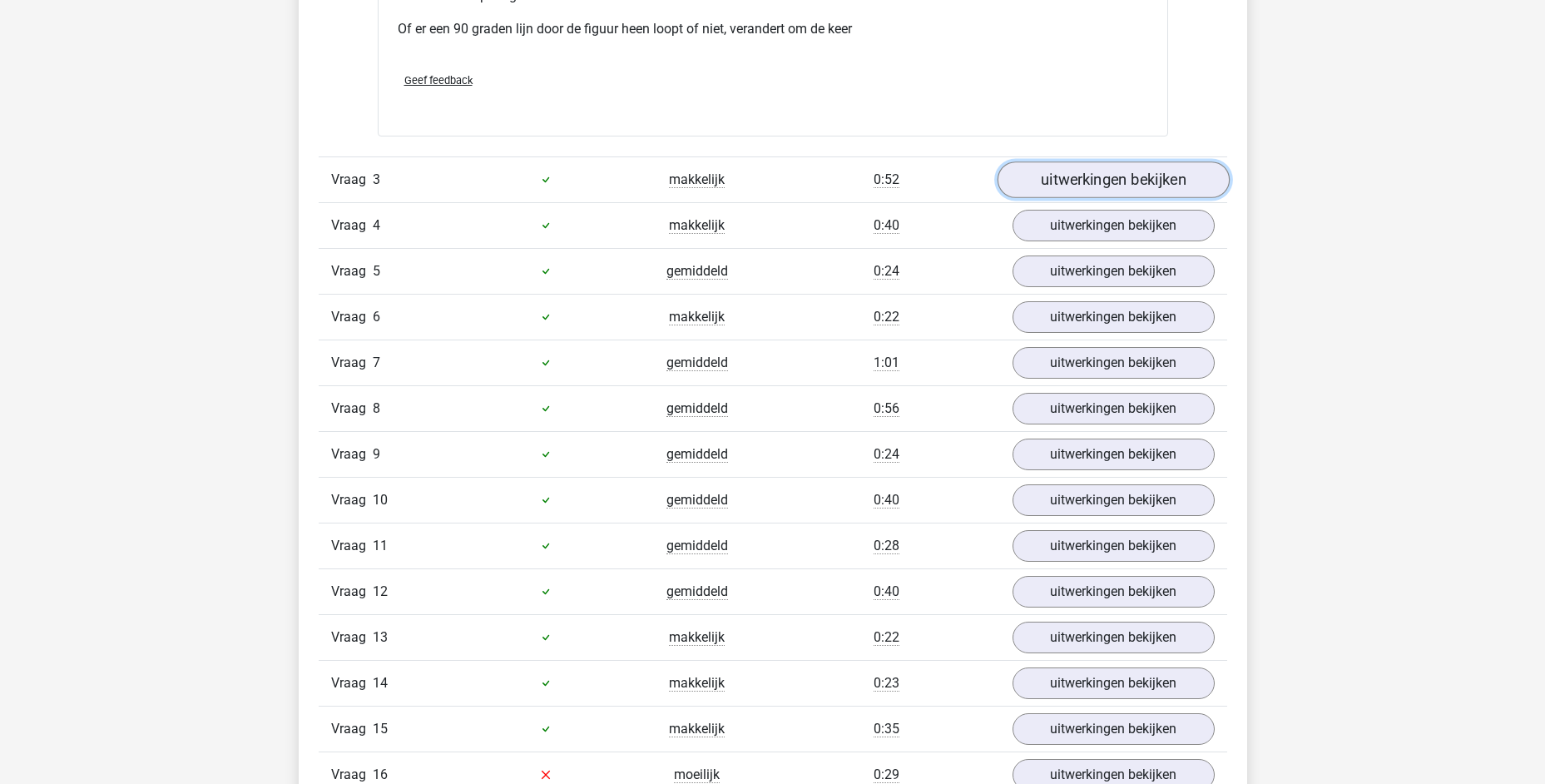
click at [1052, 175] on link "uitwerkingen bekijken" at bounding box center [1113, 180] width 232 height 37
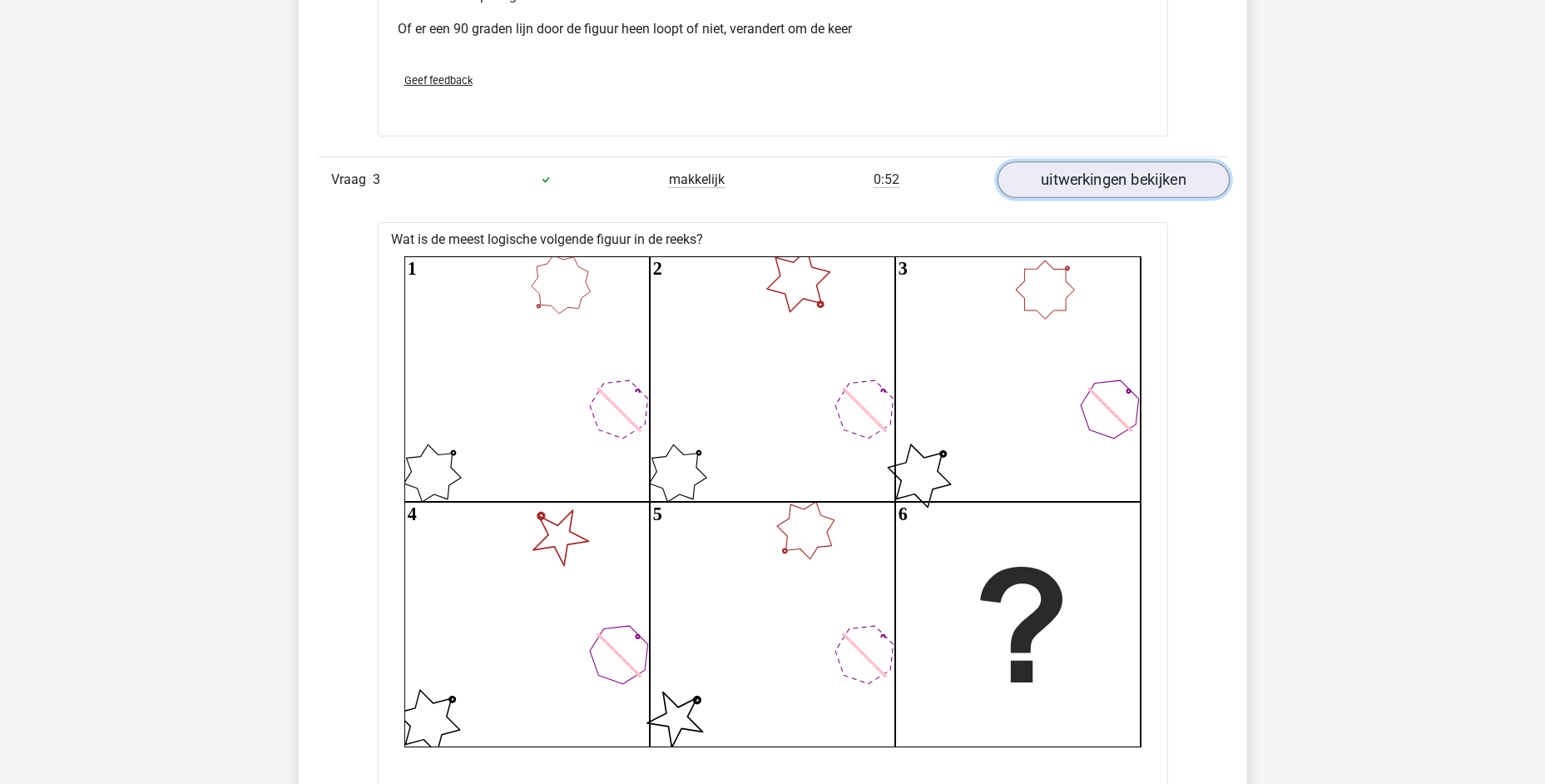
click at [1051, 170] on link "uitwerkingen bekijken" at bounding box center [1113, 180] width 232 height 37
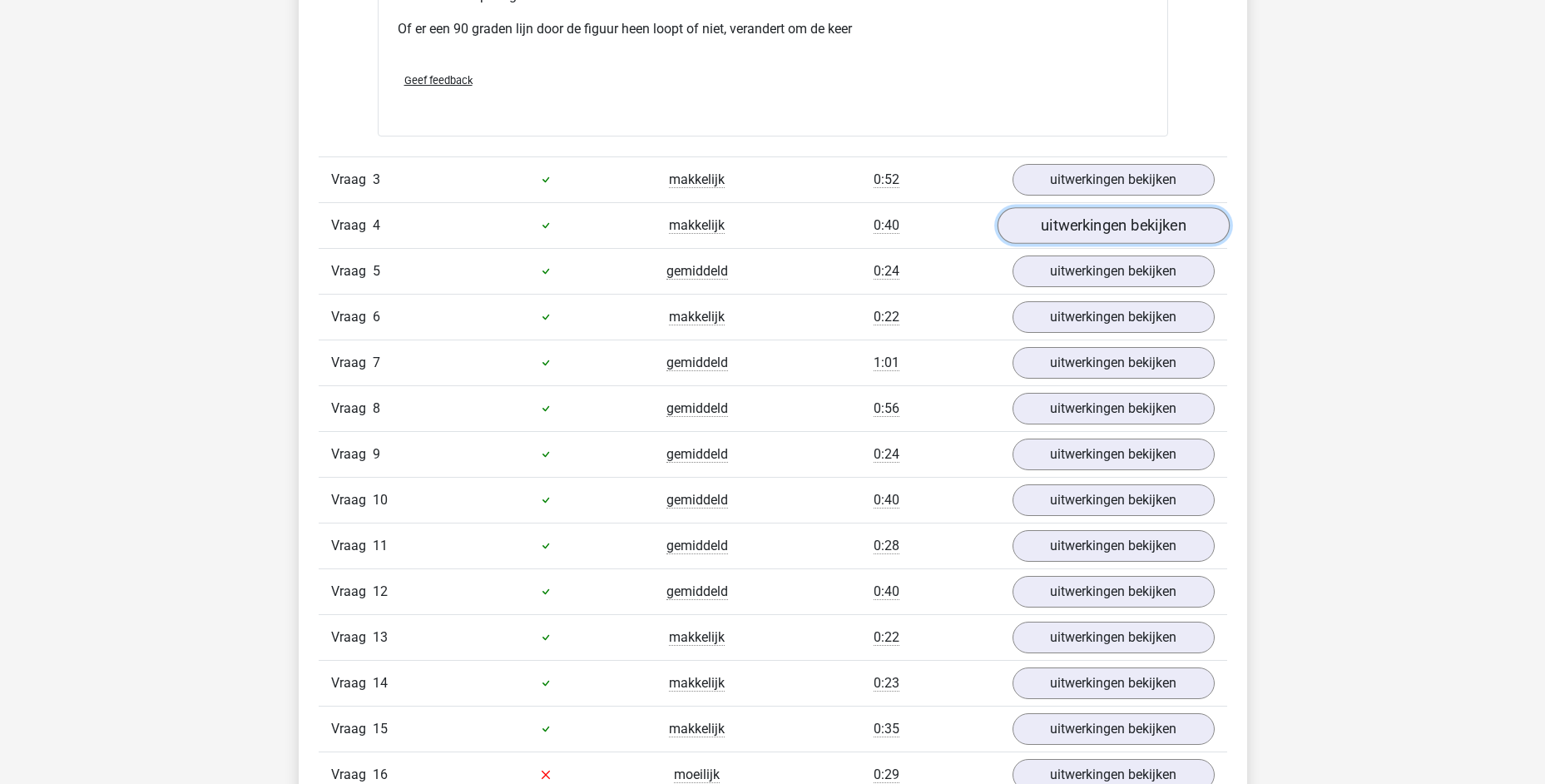
click at [1071, 224] on link "uitwerkingen bekijken" at bounding box center [1113, 226] width 232 height 37
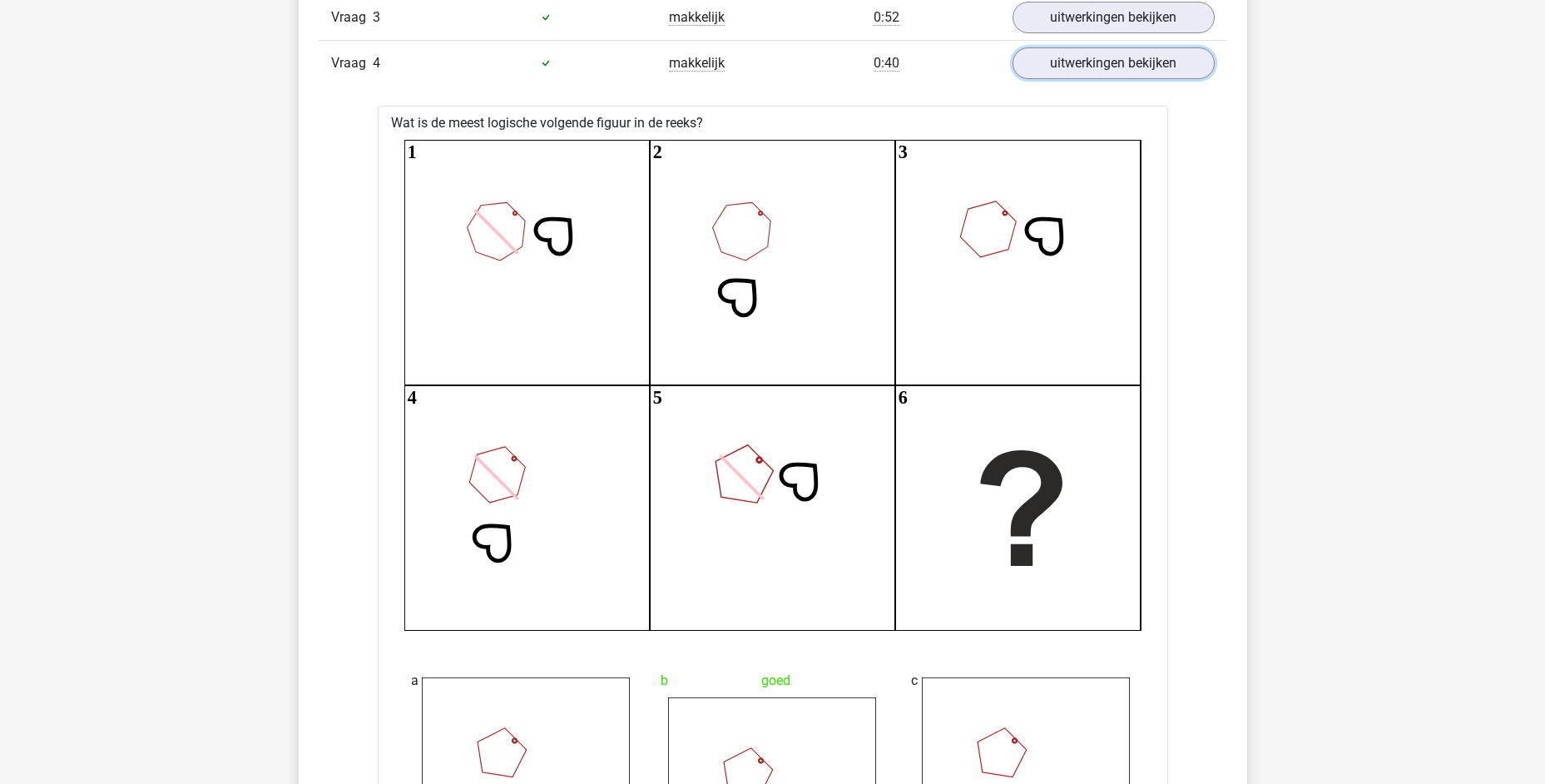
scroll to position [2745, 0]
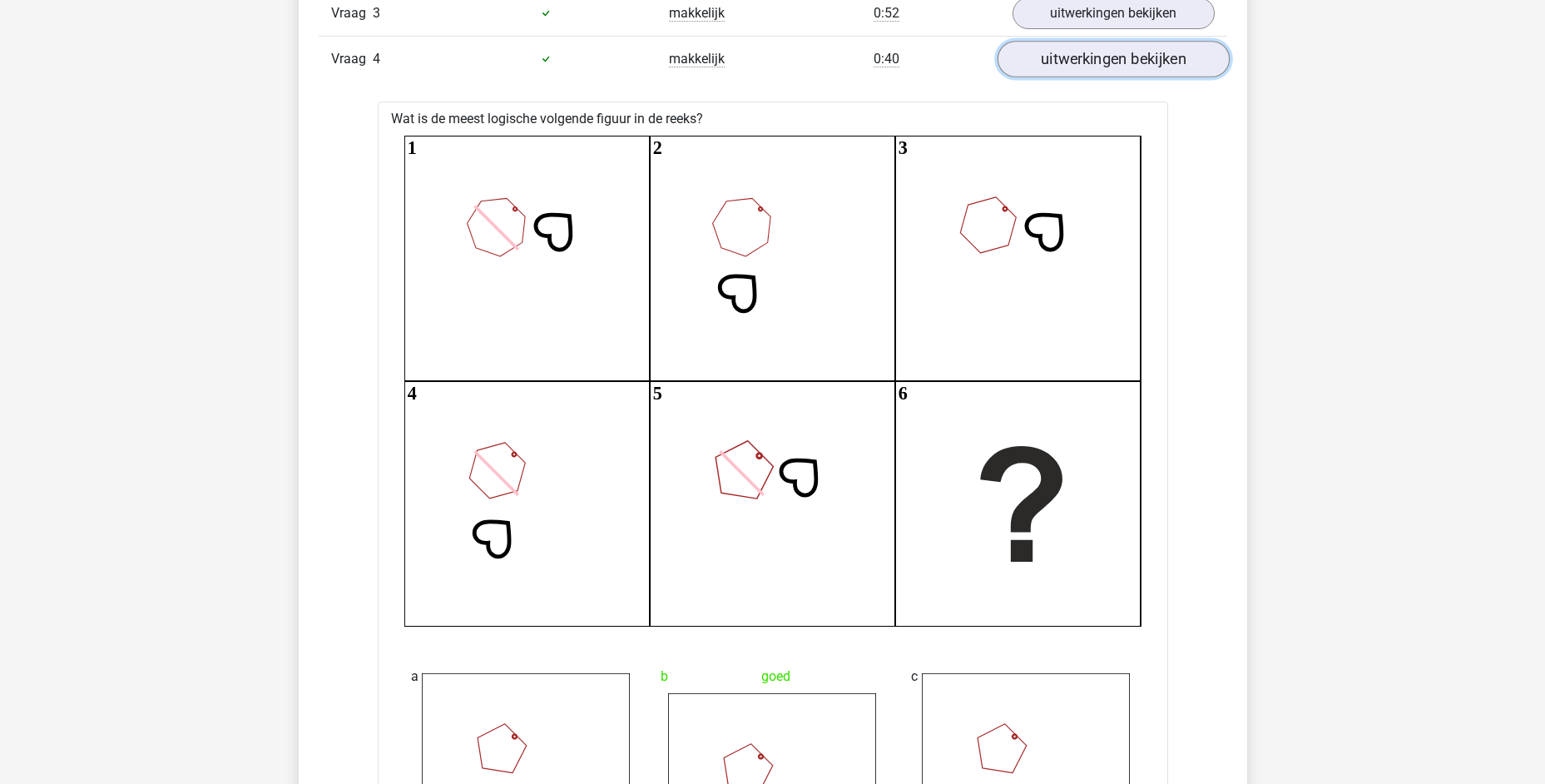
click at [1043, 54] on link "uitwerkingen bekijken" at bounding box center [1113, 59] width 232 height 37
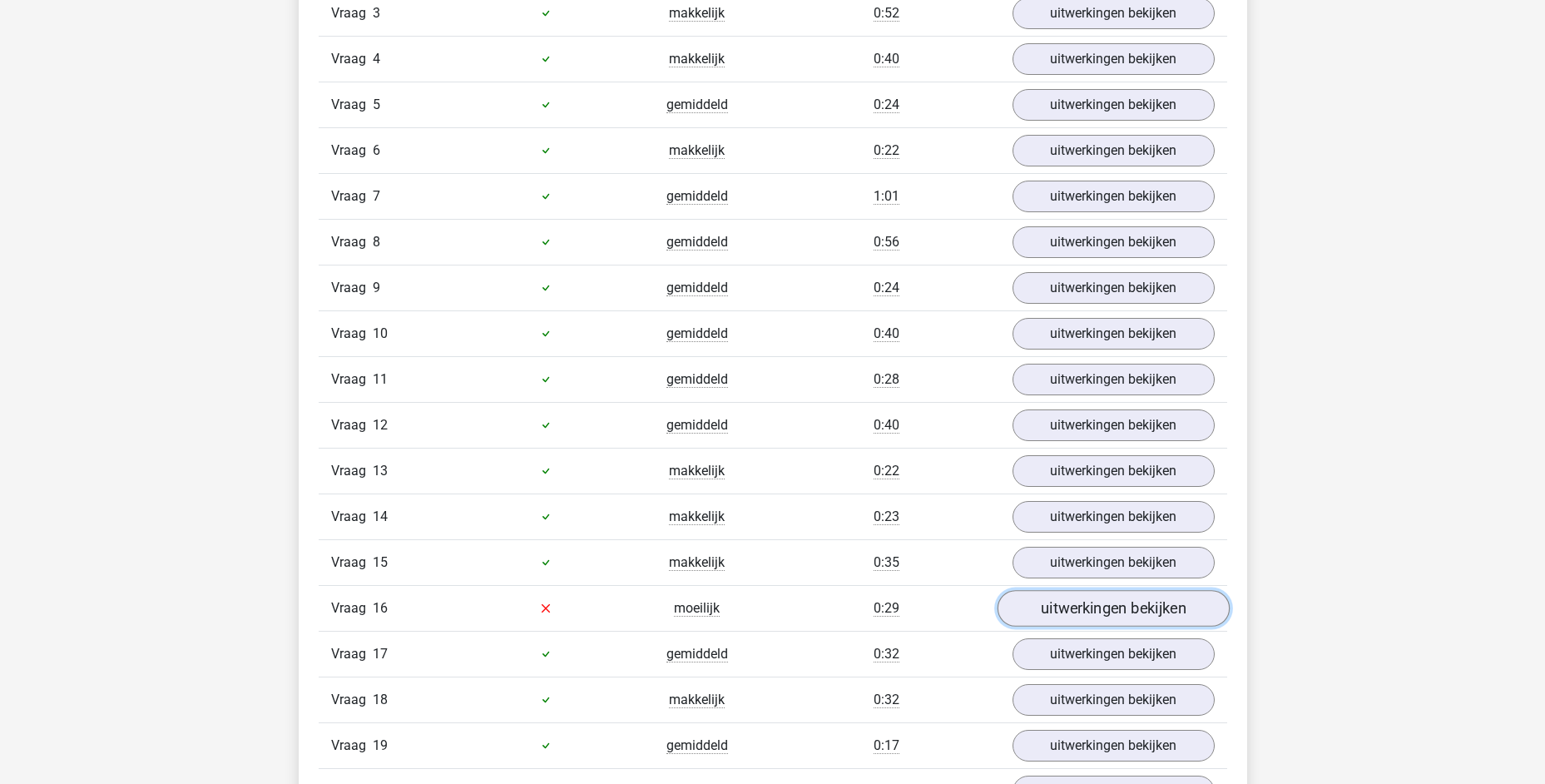
click at [1018, 611] on link "uitwerkingen bekijken" at bounding box center [1113, 608] width 232 height 37
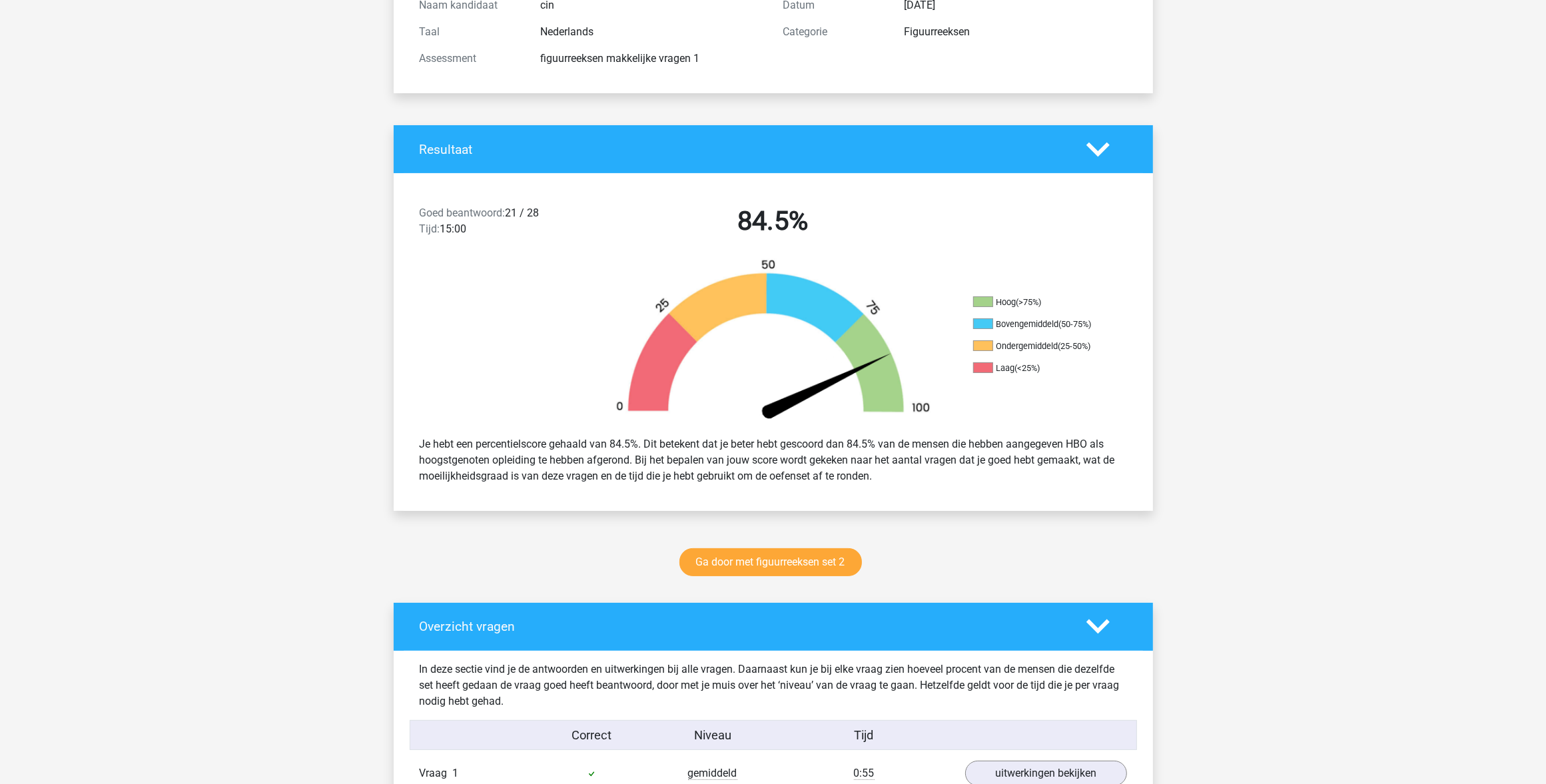
scroll to position [0, 0]
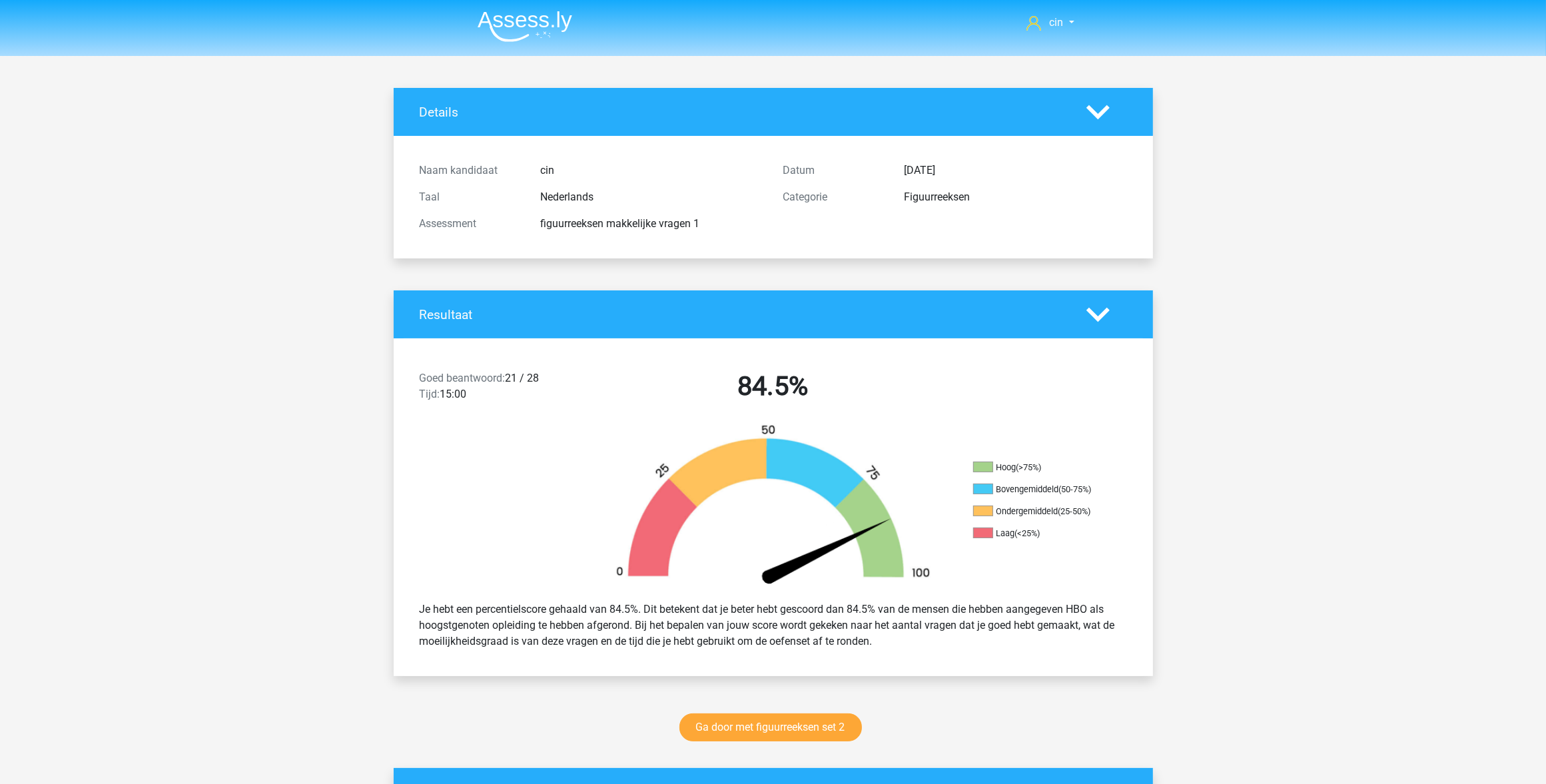
click at [523, 15] on img at bounding box center [525, 26] width 94 height 31
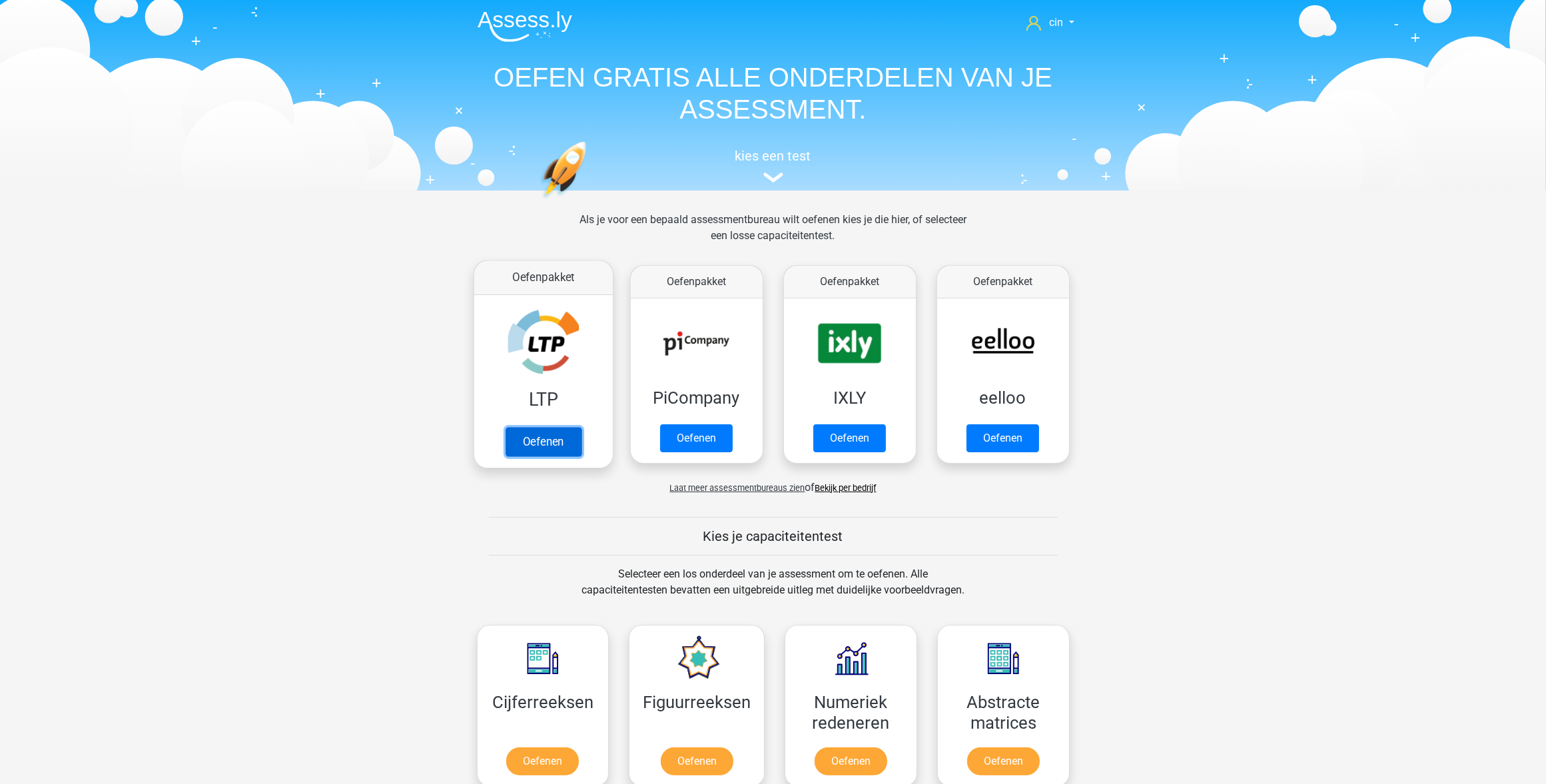
click at [524, 427] on link "Oefenen" at bounding box center [543, 442] width 76 height 30
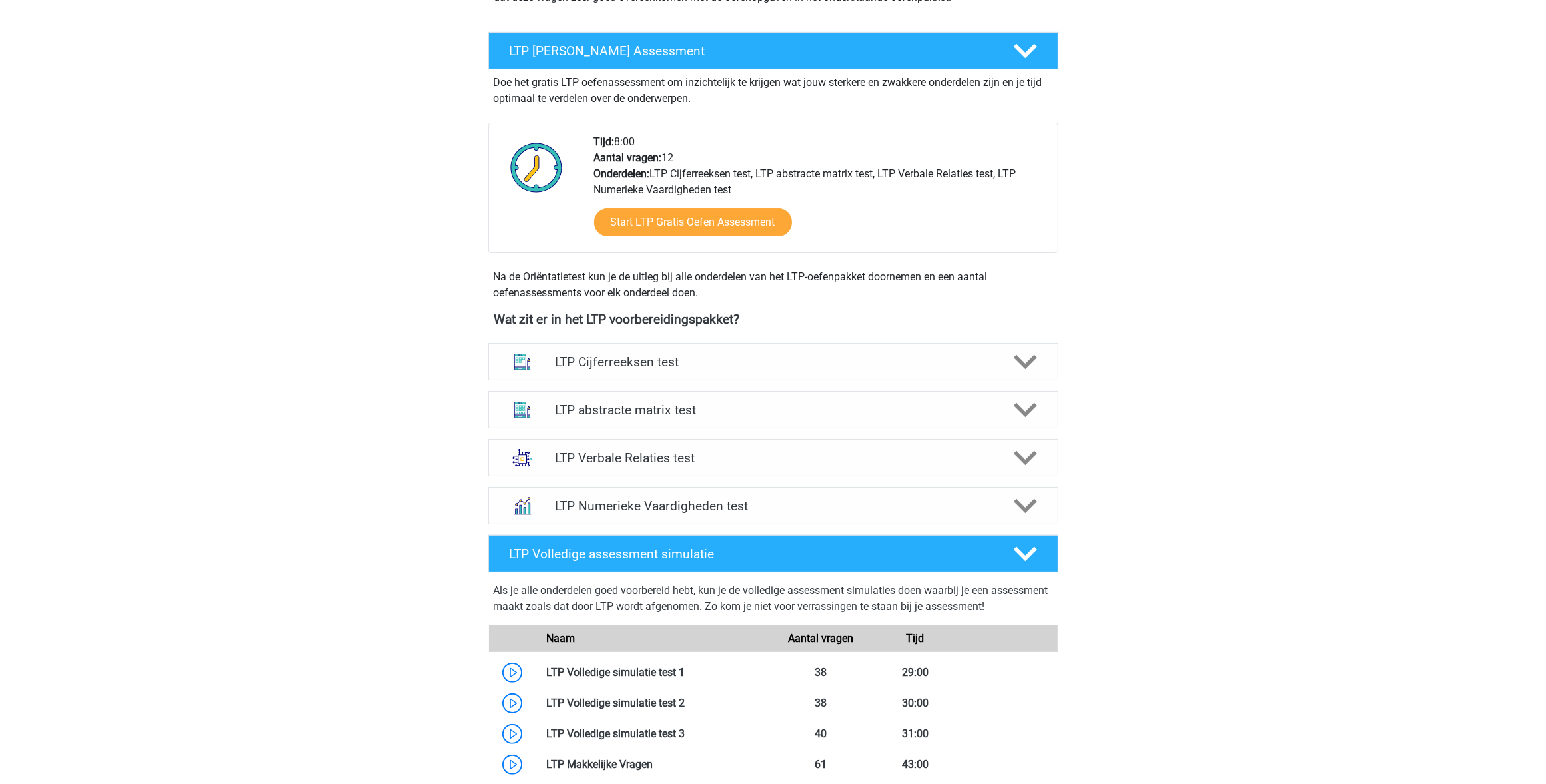
scroll to position [333, 0]
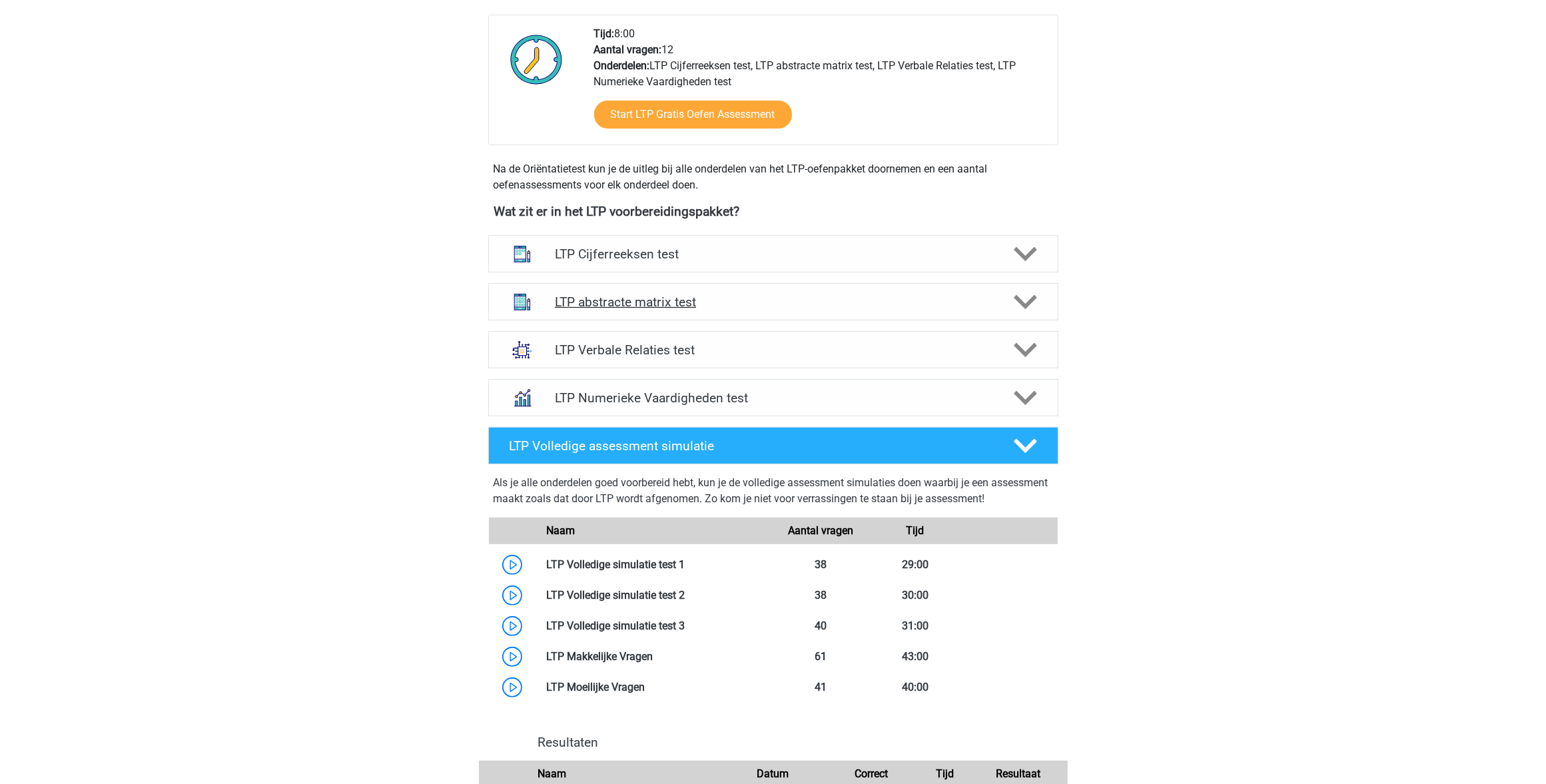
click at [1033, 301] on polygon at bounding box center [1026, 302] width 24 height 15
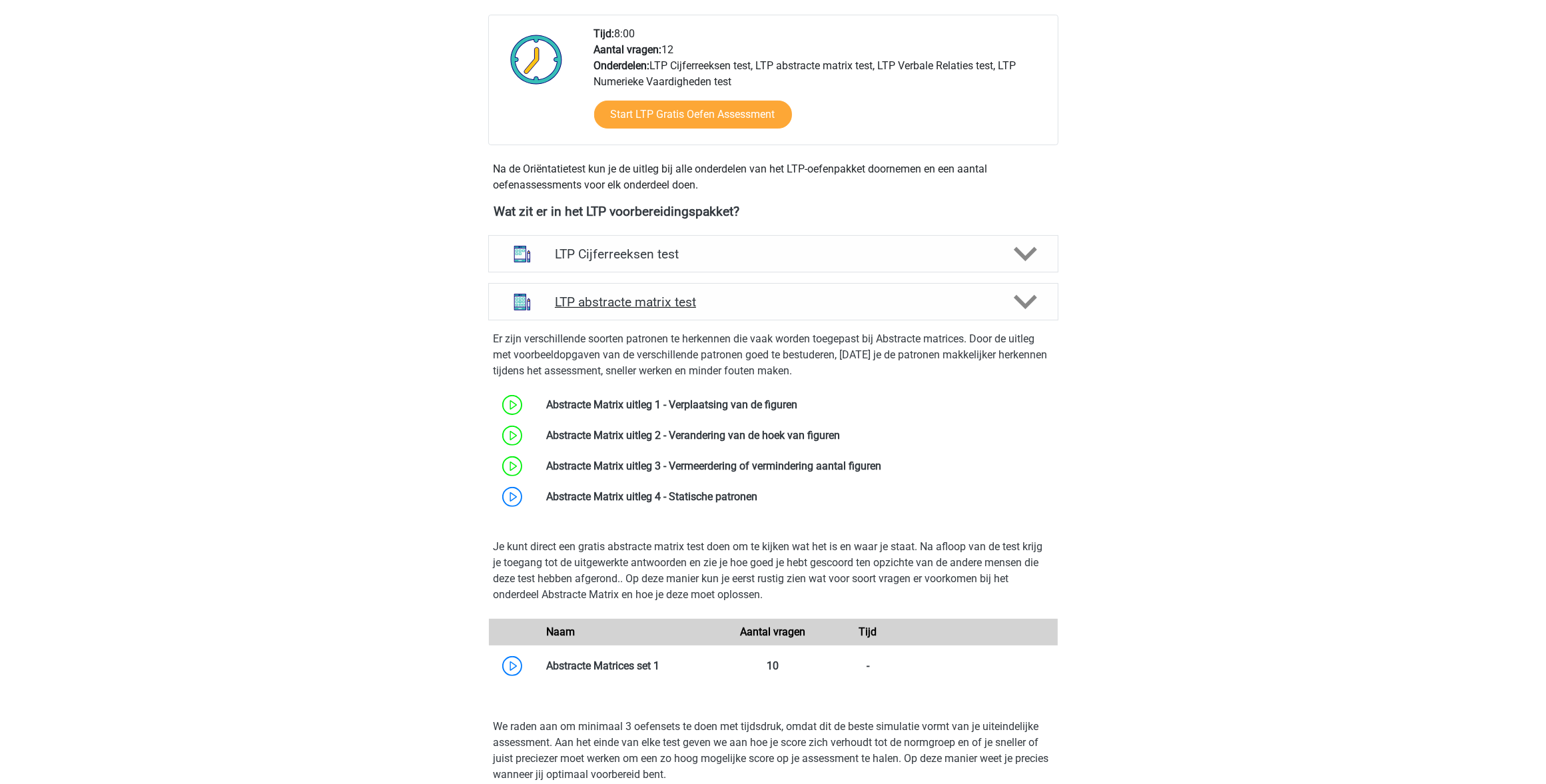
click at [610, 303] on h4 "LTP abstracte matrix test" at bounding box center [773, 302] width 437 height 15
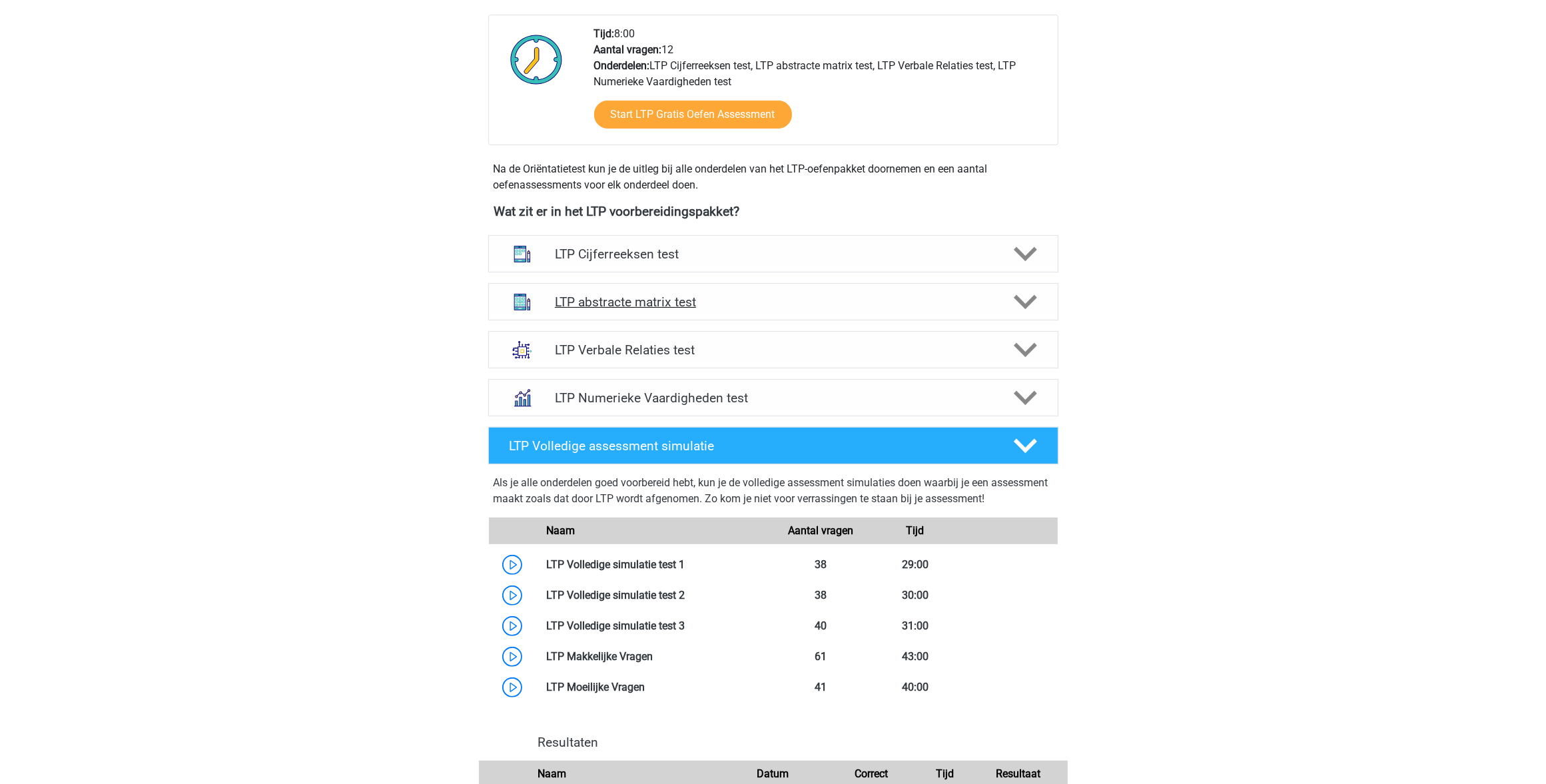
click at [647, 296] on h4 "LTP abstracte matrix test" at bounding box center [773, 302] width 437 height 15
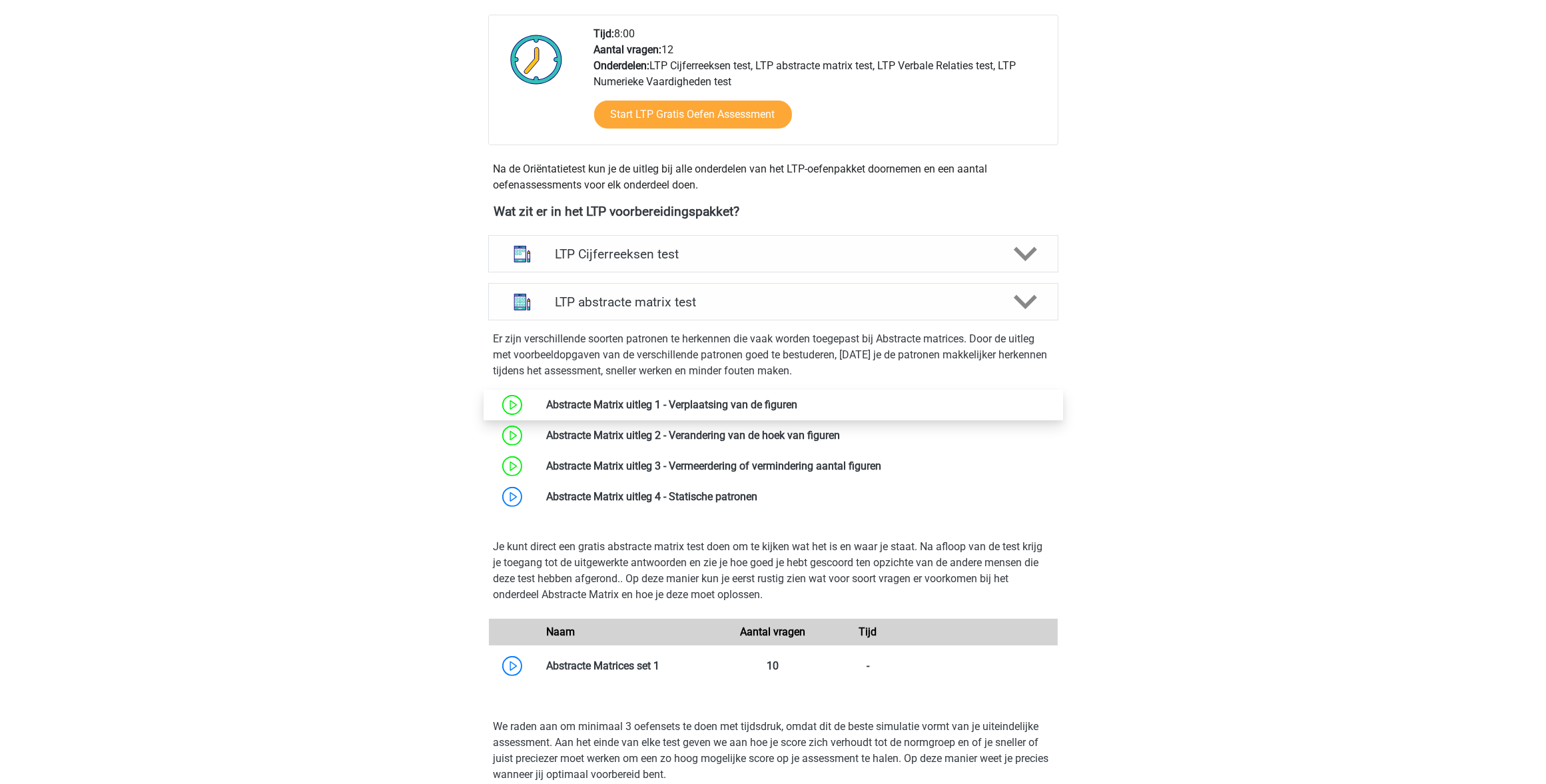
click at [797, 403] on link at bounding box center [797, 404] width 0 height 13
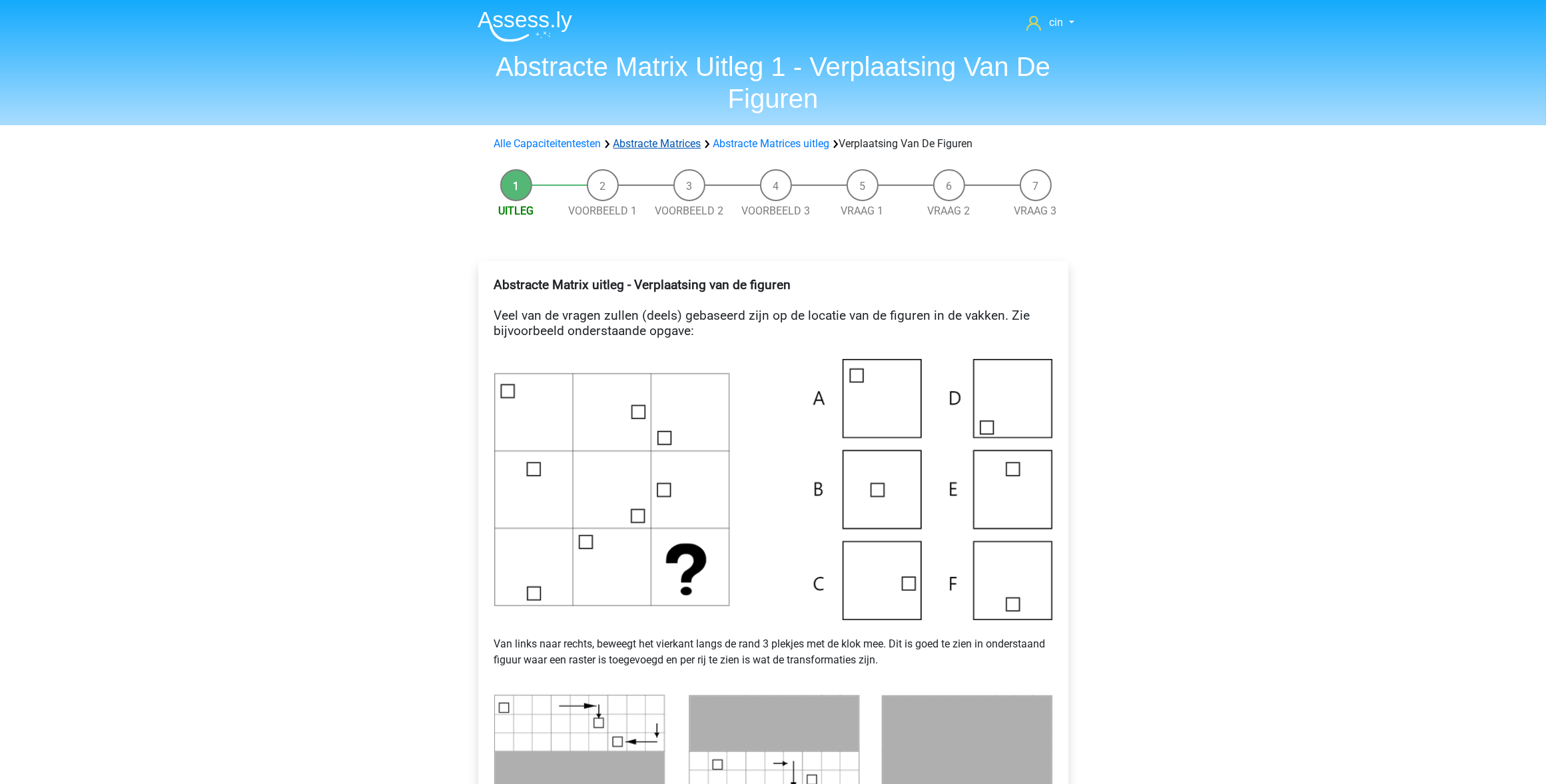
click at [676, 140] on link "Abstracte Matrices" at bounding box center [657, 143] width 88 height 13
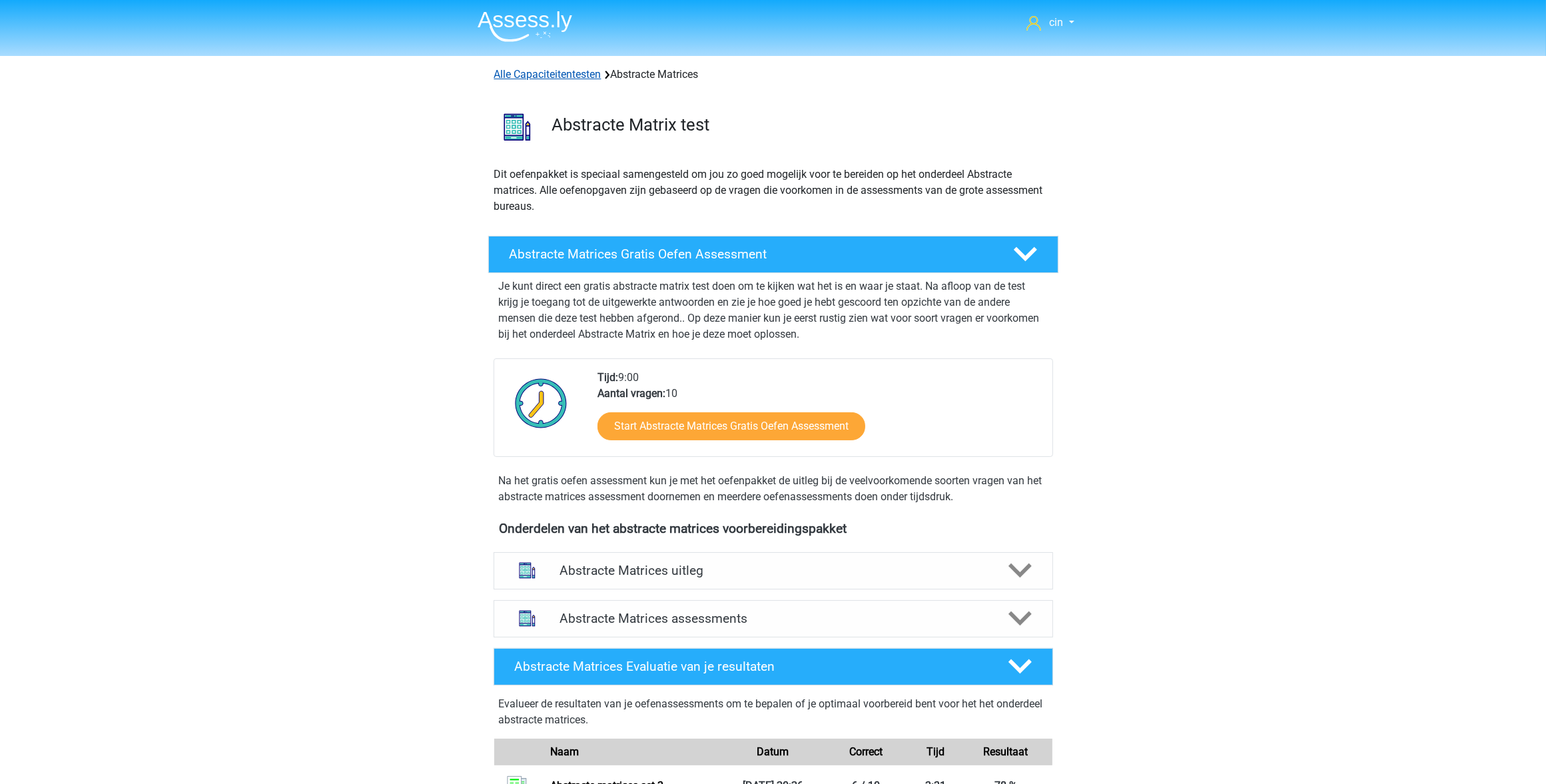
click at [581, 73] on link "Alle Capaciteitentesten" at bounding box center [547, 74] width 107 height 13
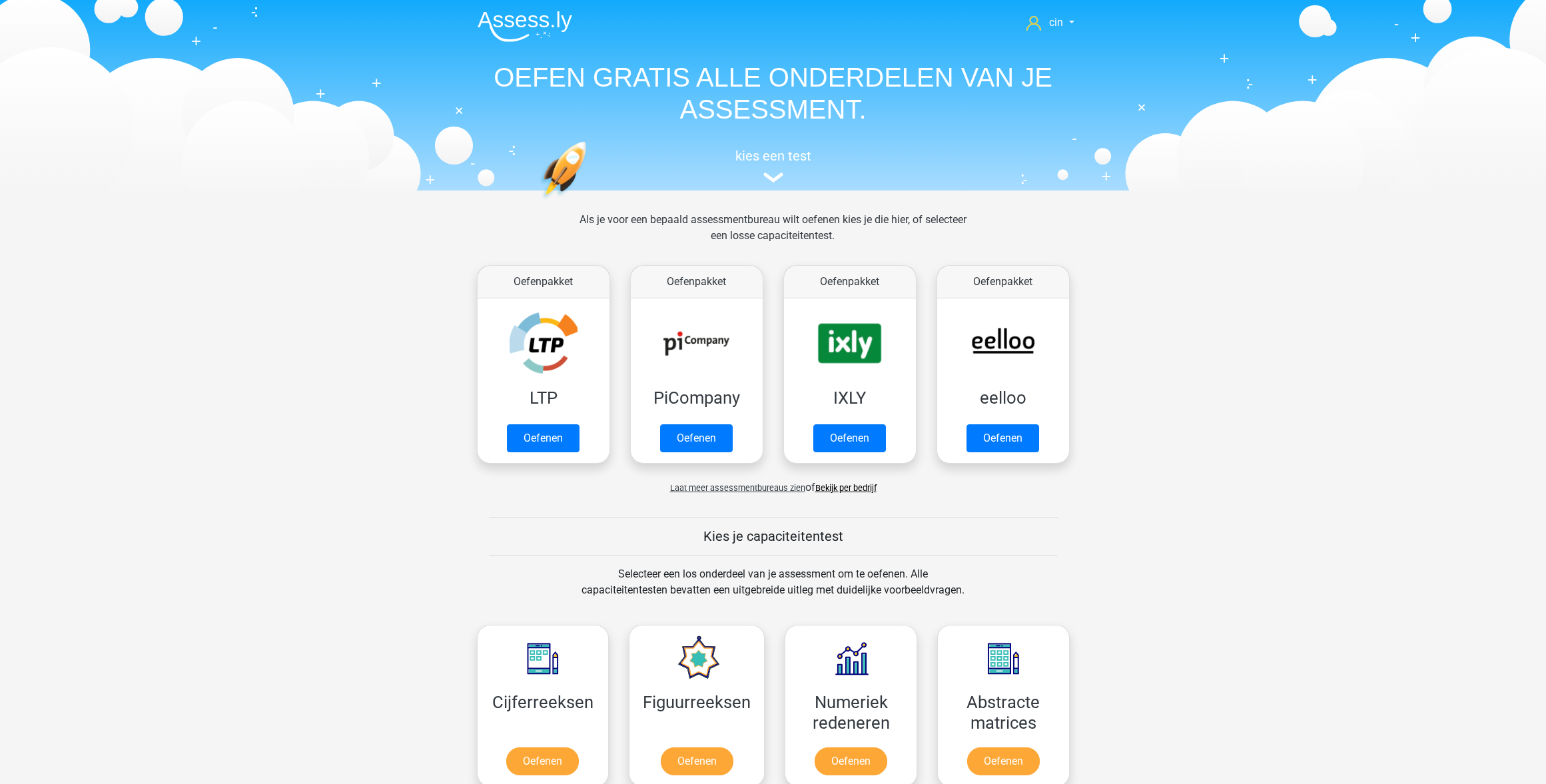
scroll to position [567, 0]
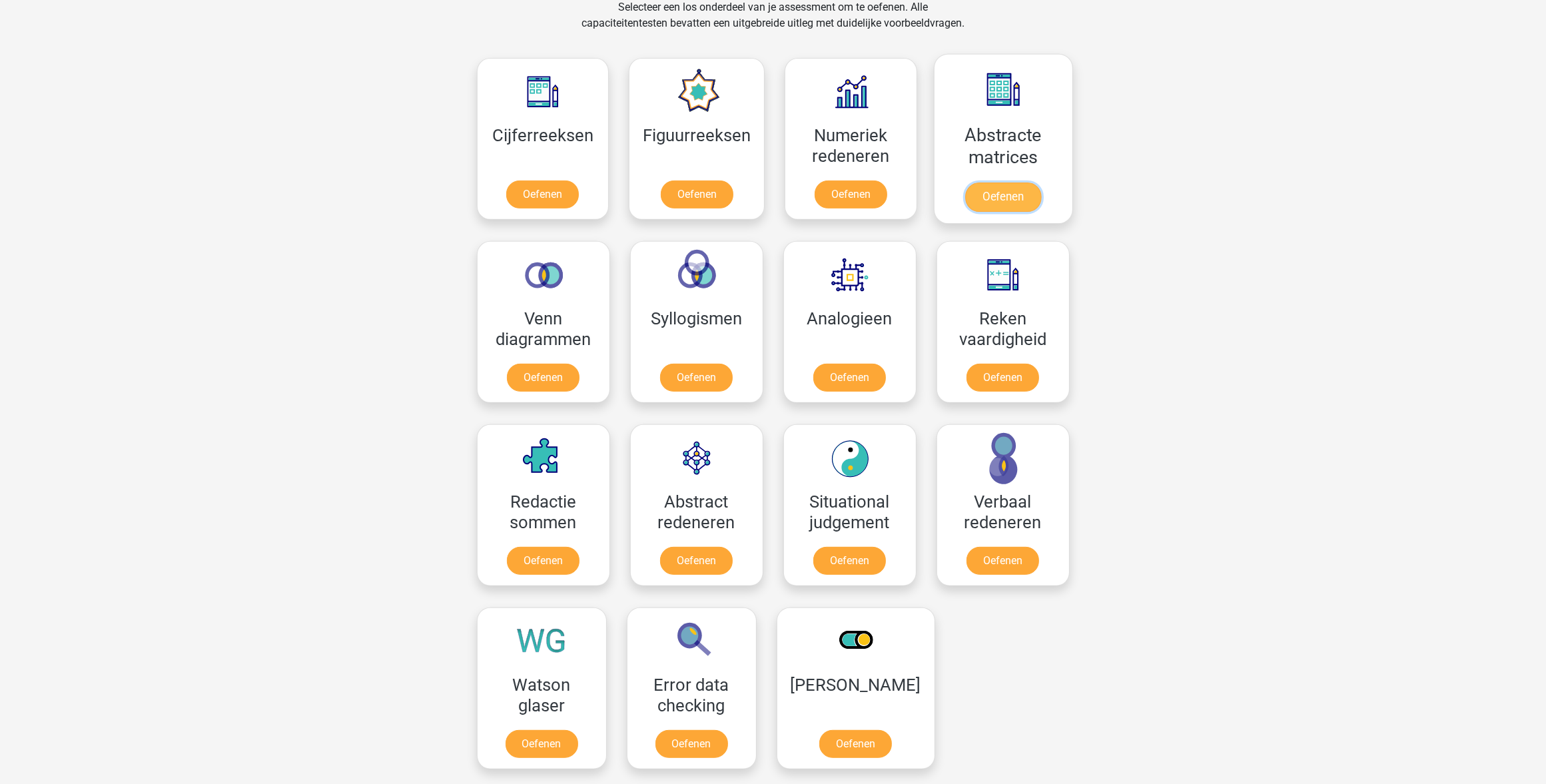
click at [980, 182] on link "Oefenen" at bounding box center [1003, 197] width 76 height 30
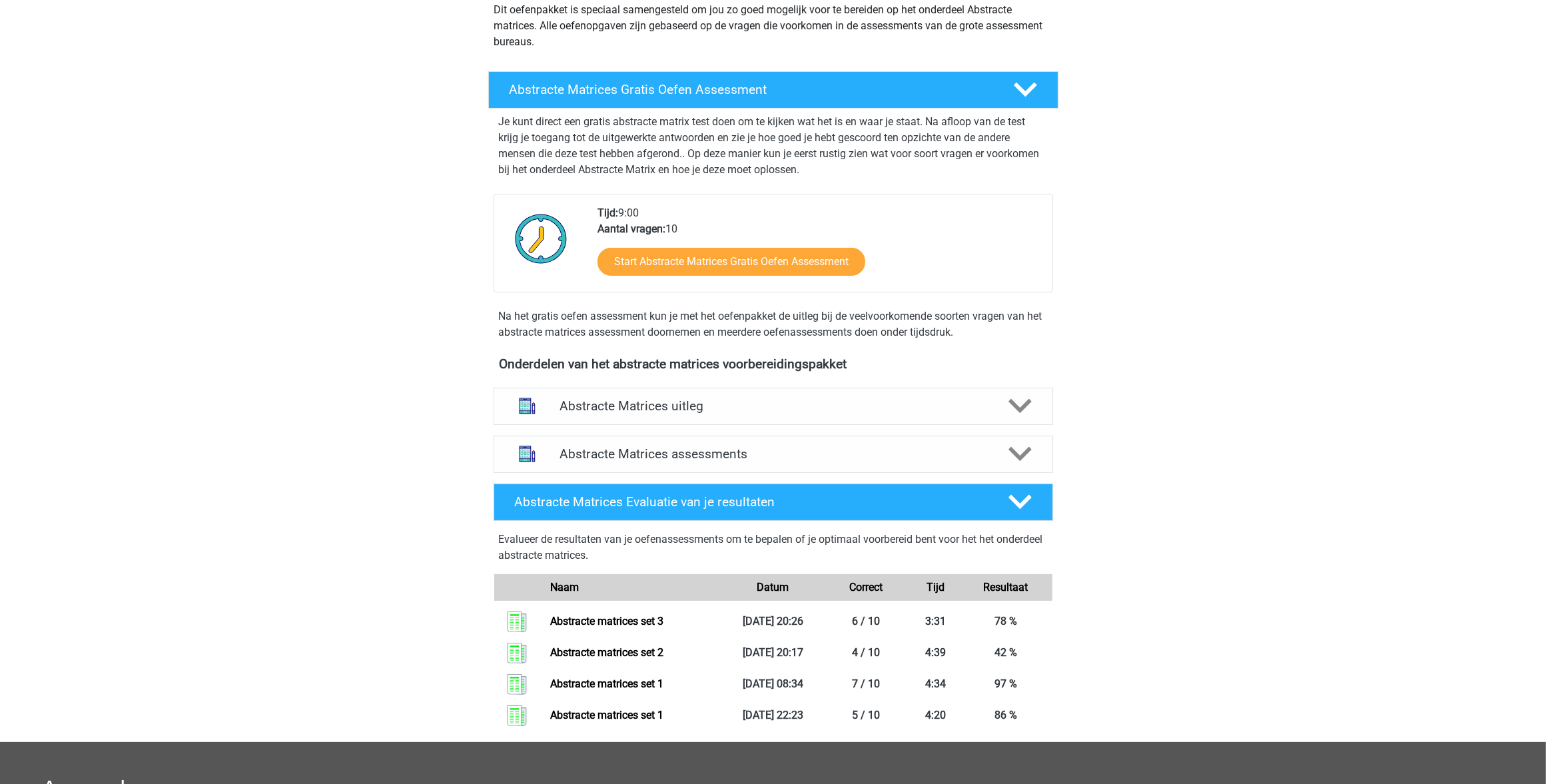
scroll to position [167, 0]
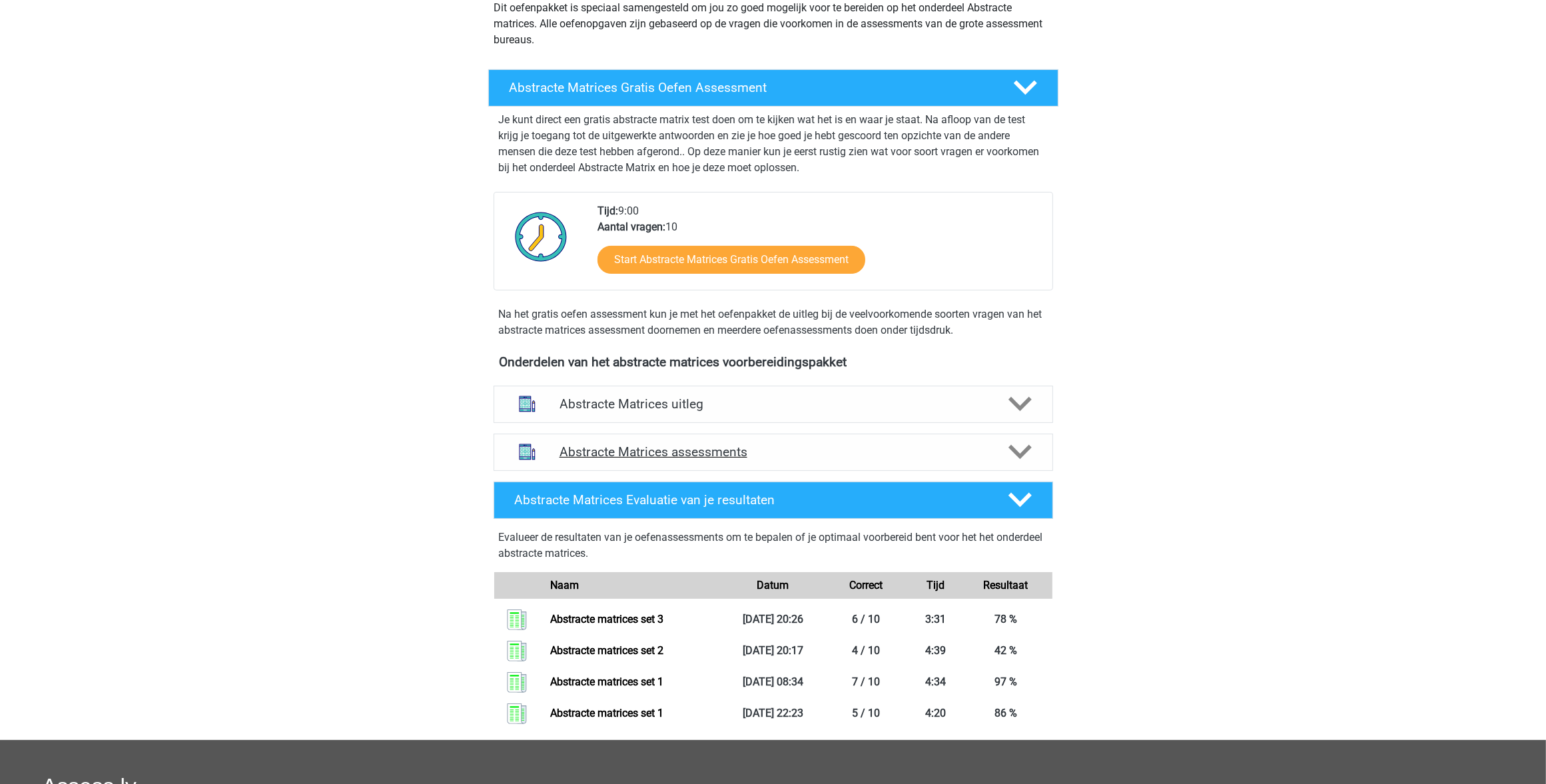
click at [698, 450] on h4 "Abstracte Matrices assessments" at bounding box center [774, 451] width 428 height 15
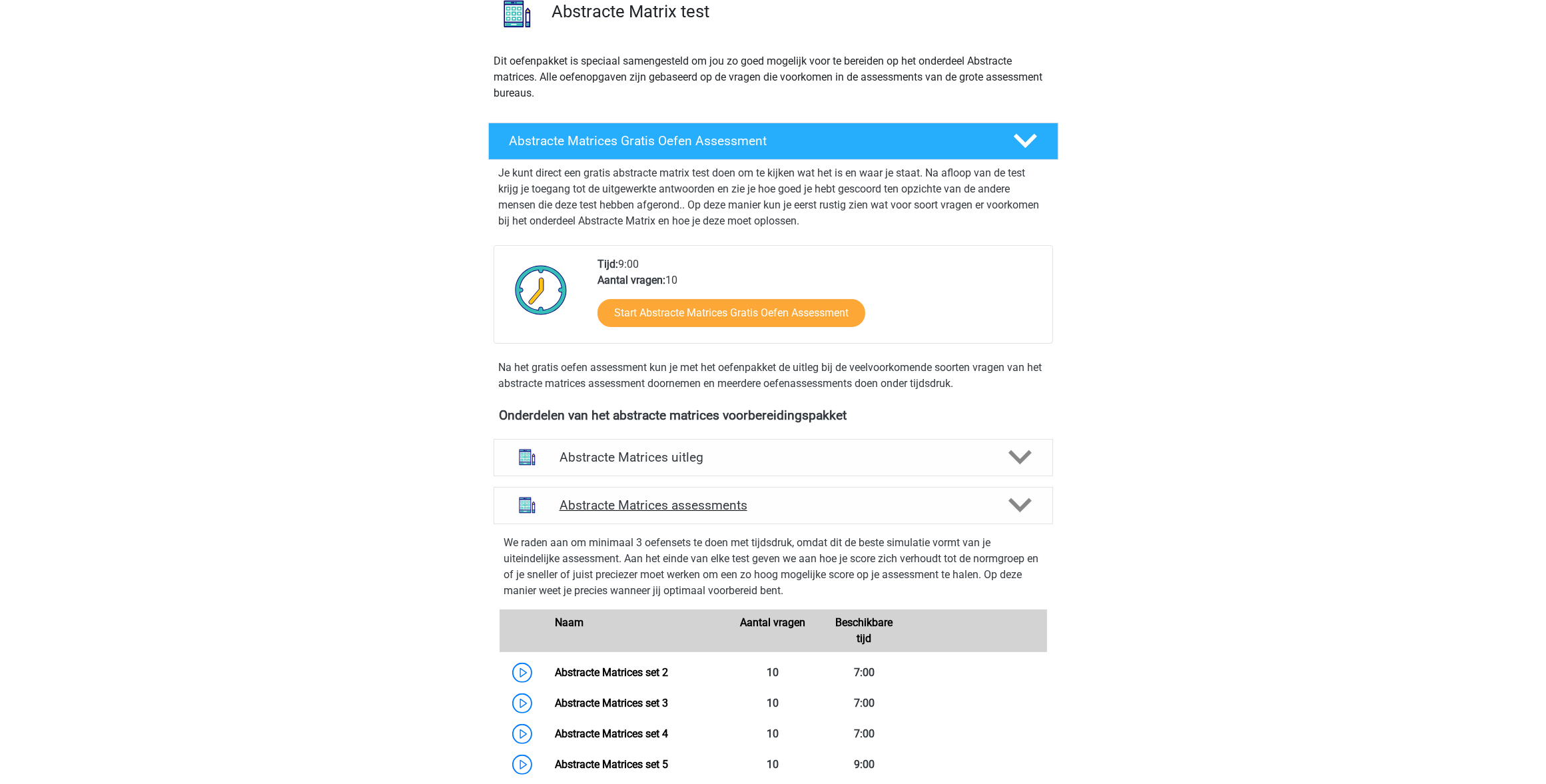
scroll to position [83, 0]
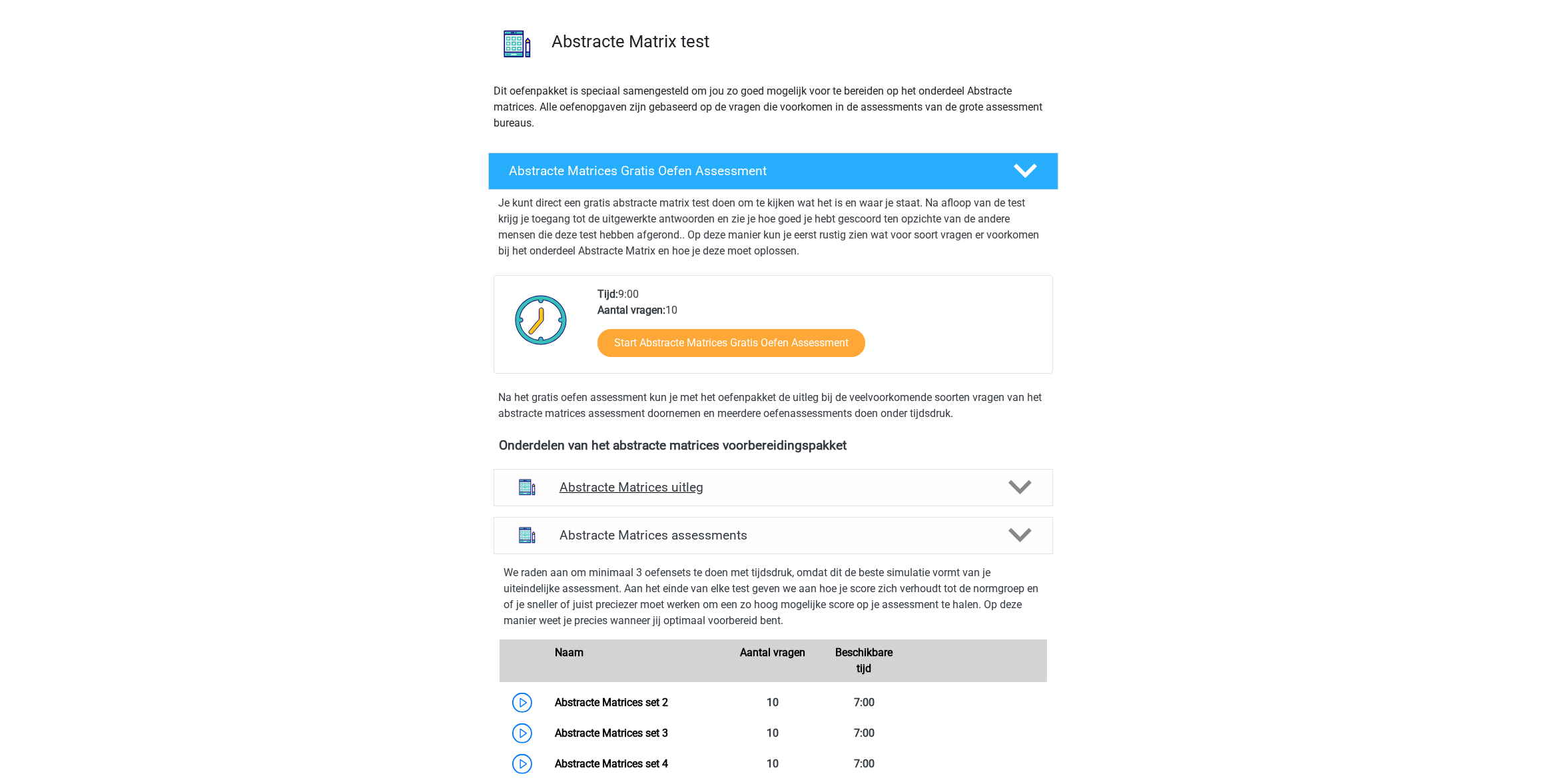
click at [603, 487] on h4 "Abstracte Matrices uitleg" at bounding box center [774, 487] width 428 height 15
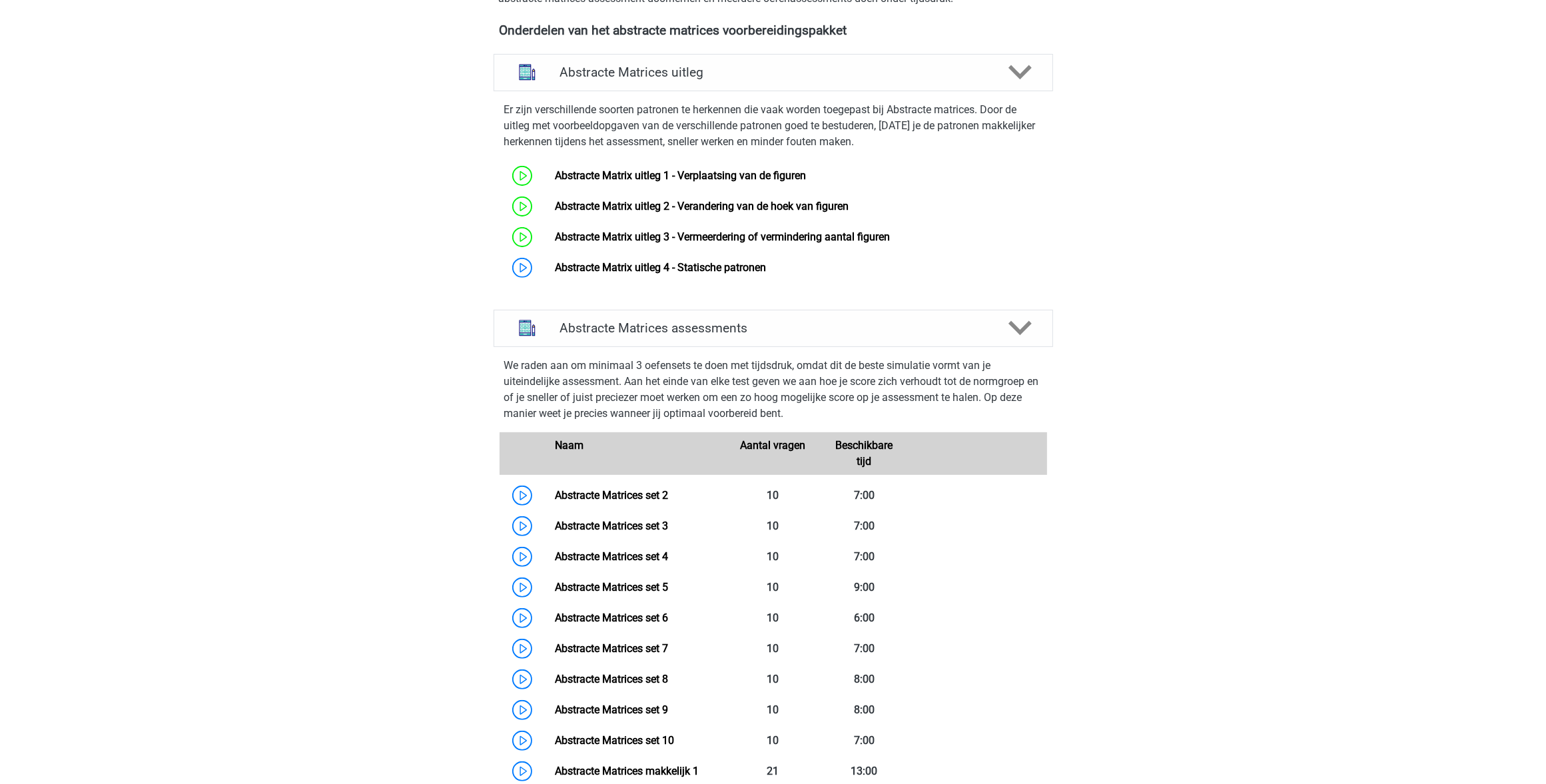
scroll to position [499, 0]
click at [688, 264] on link "Abstracte Matrix uitleg 4 - Statische patronen" at bounding box center [660, 266] width 211 height 13
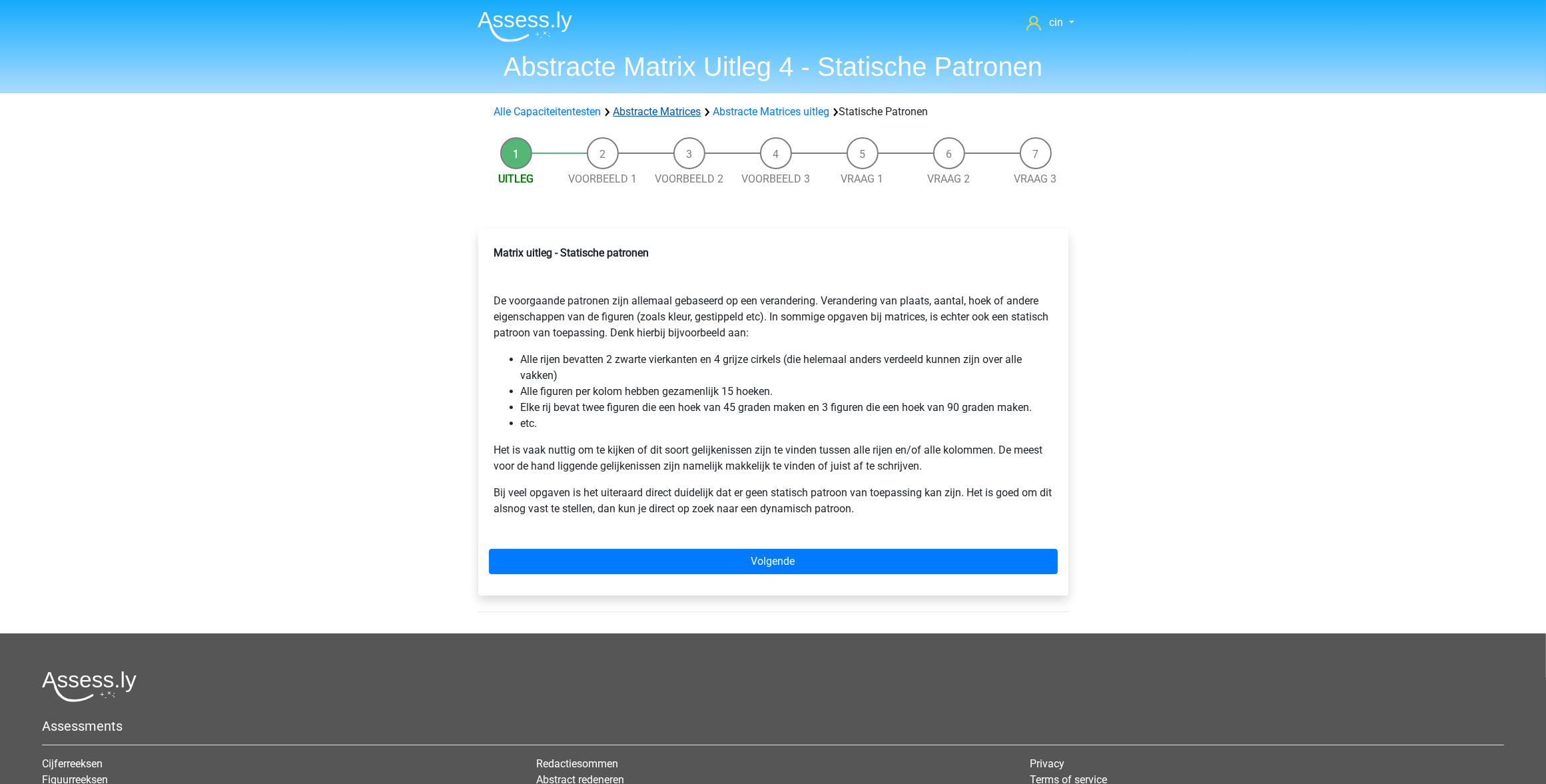
click at [684, 114] on link "Abstracte Matrices" at bounding box center [657, 111] width 88 height 13
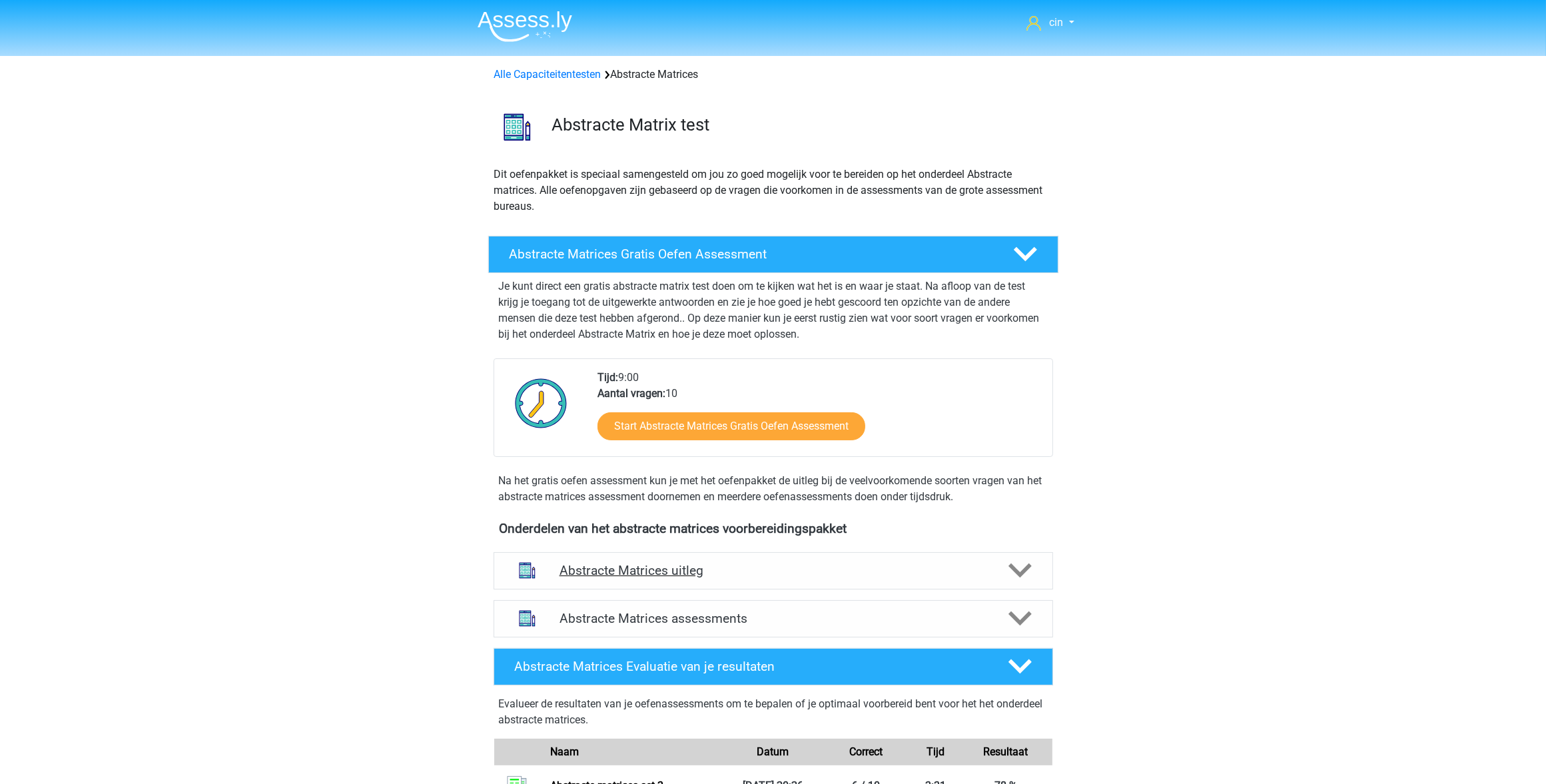
click at [643, 564] on h4 "Abstracte Matrices uitleg" at bounding box center [774, 570] width 428 height 15
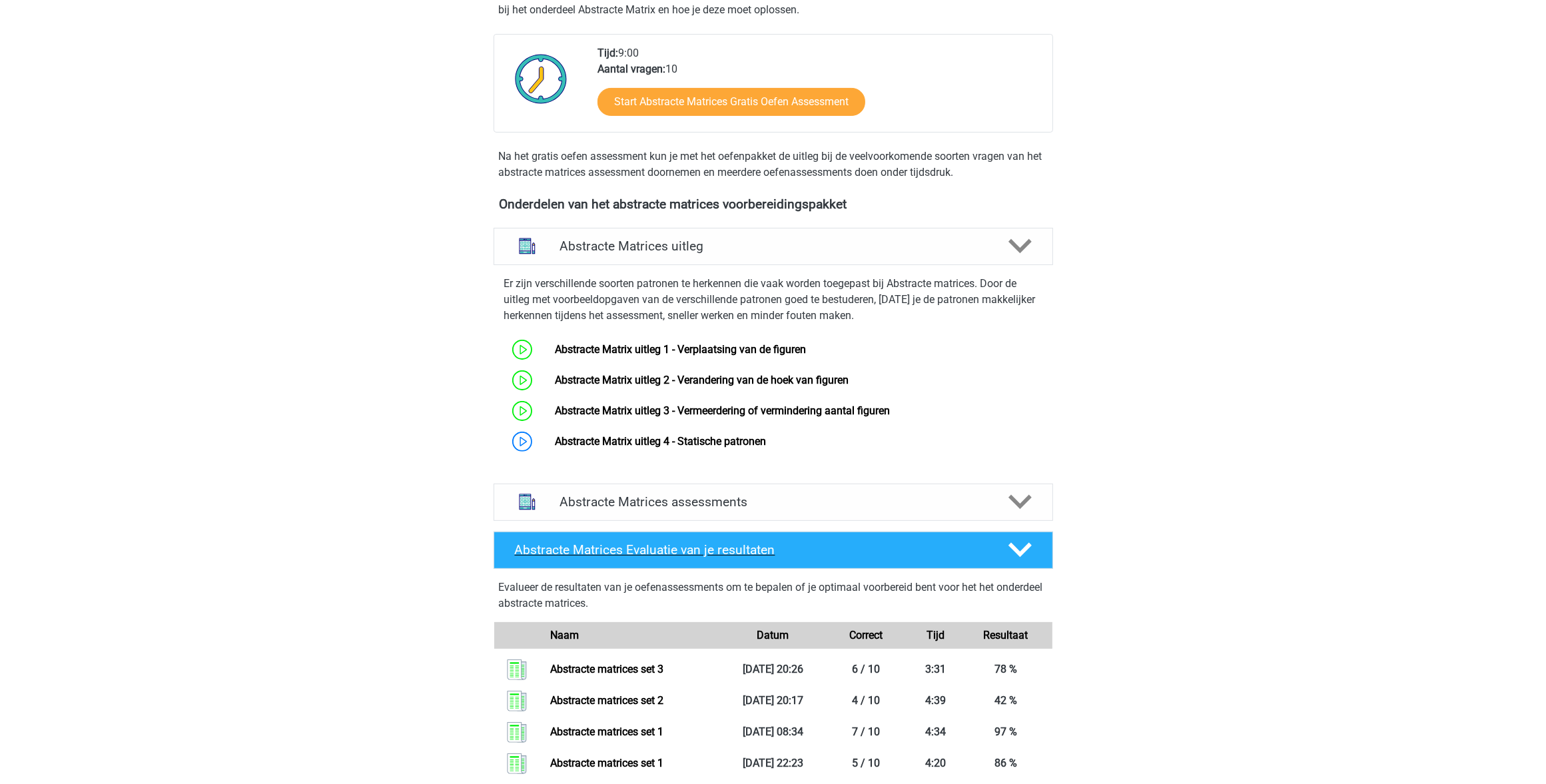
scroll to position [333, 0]
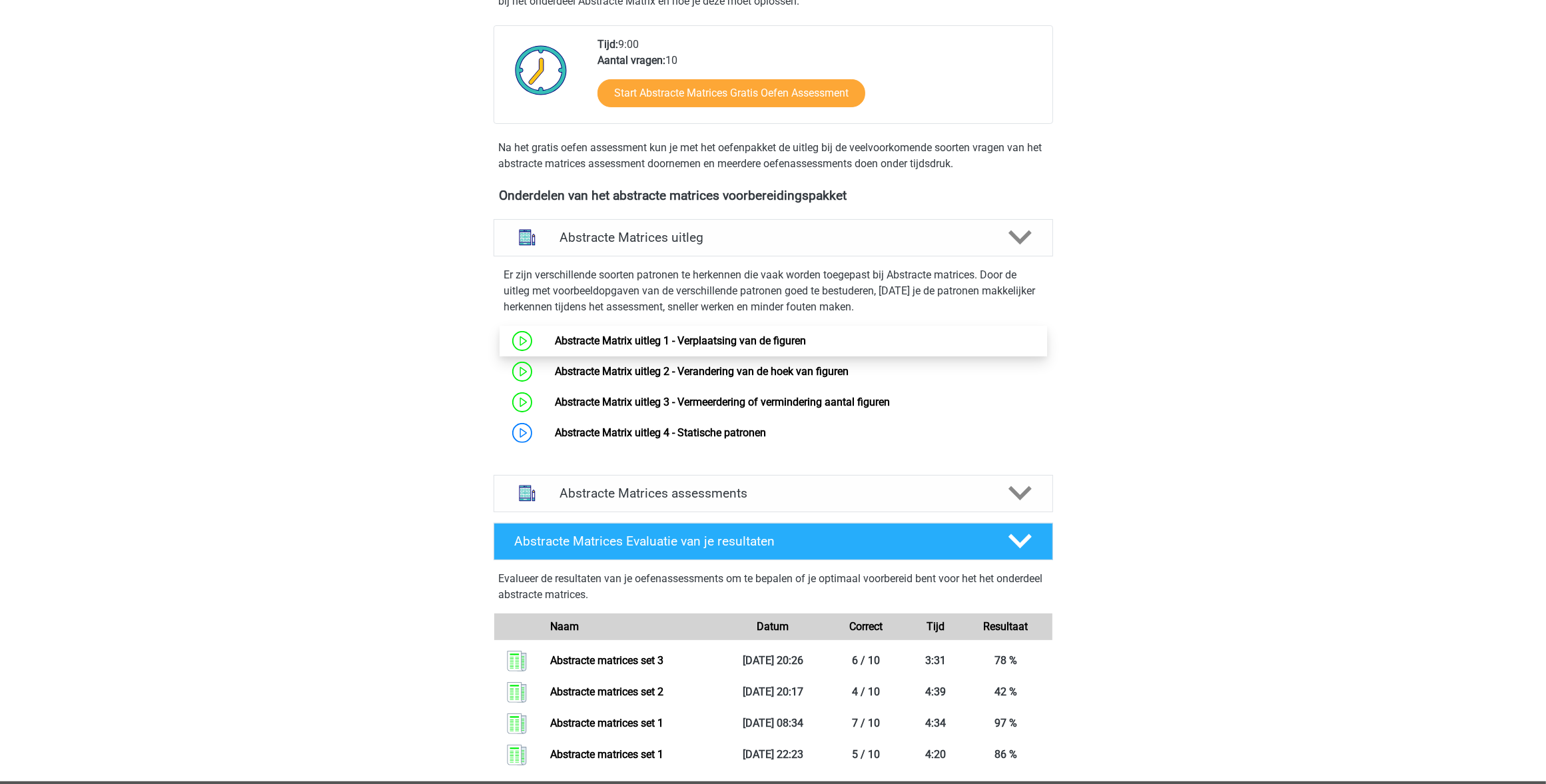
click at [654, 334] on link "Abstracte Matrix uitleg 1 - Verplaatsing van de figuren" at bounding box center [680, 340] width 251 height 13
